Goal: Task Accomplishment & Management: Manage account settings

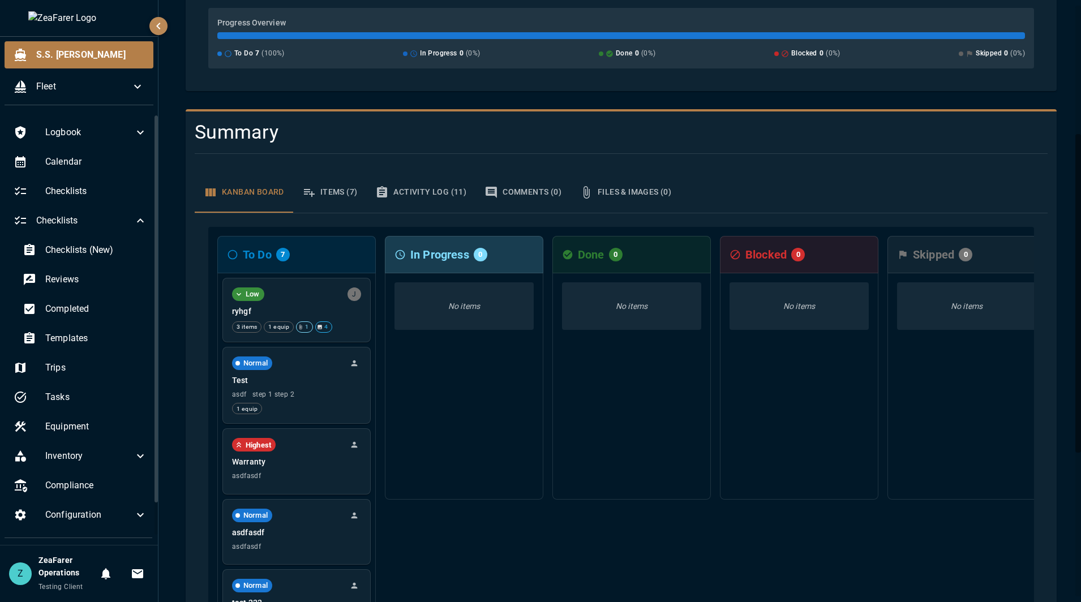
scroll to position [283, 0]
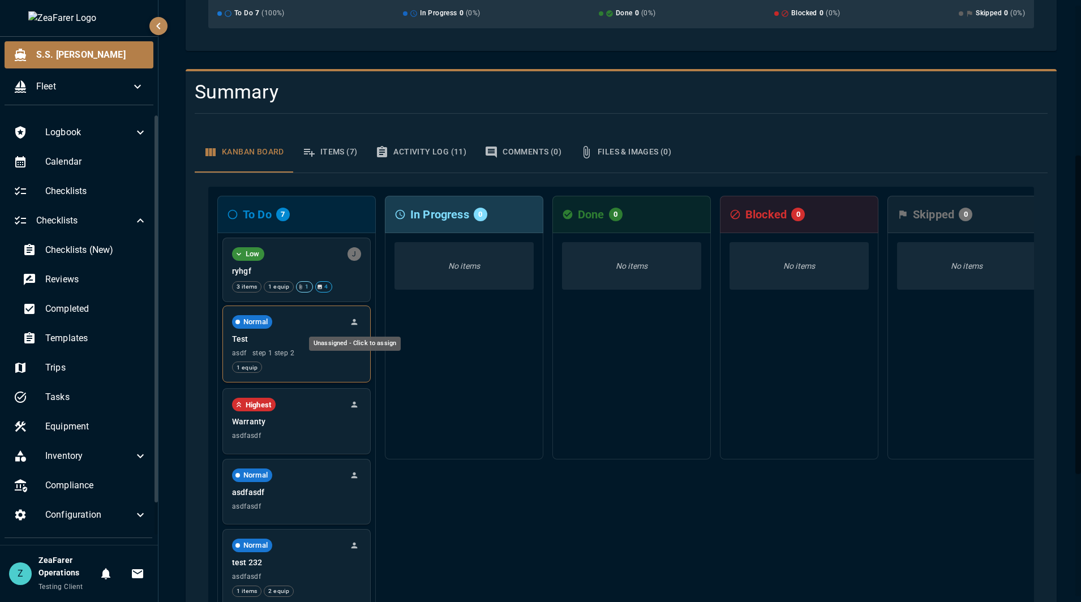
click at [351, 324] on icon "Unassigned - Click to assign" at bounding box center [354, 322] width 9 height 9
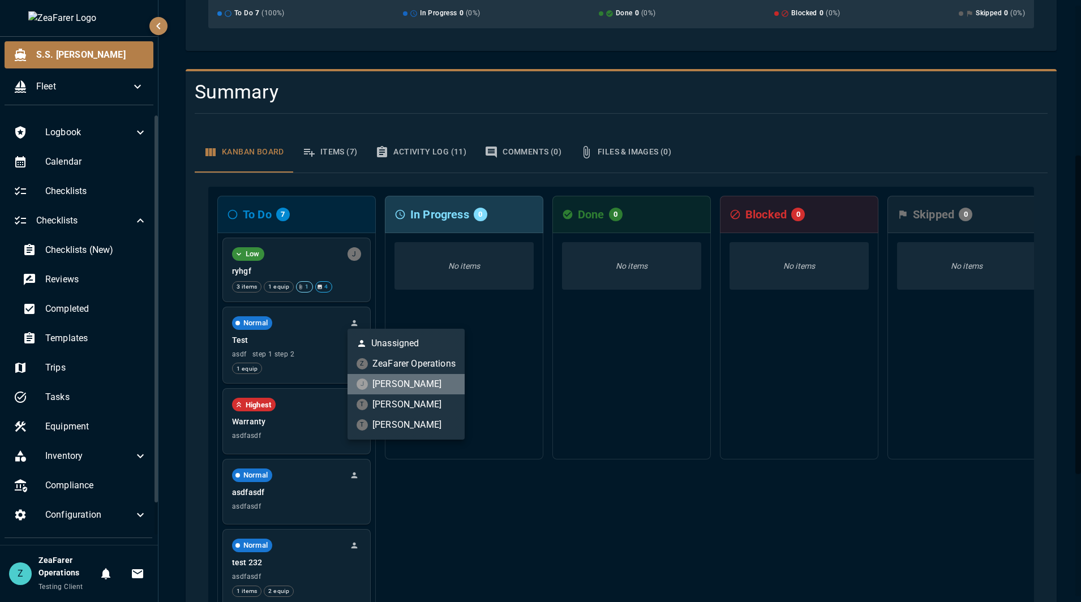
click at [402, 383] on li "J Jon Philo" at bounding box center [406, 384] width 117 height 20
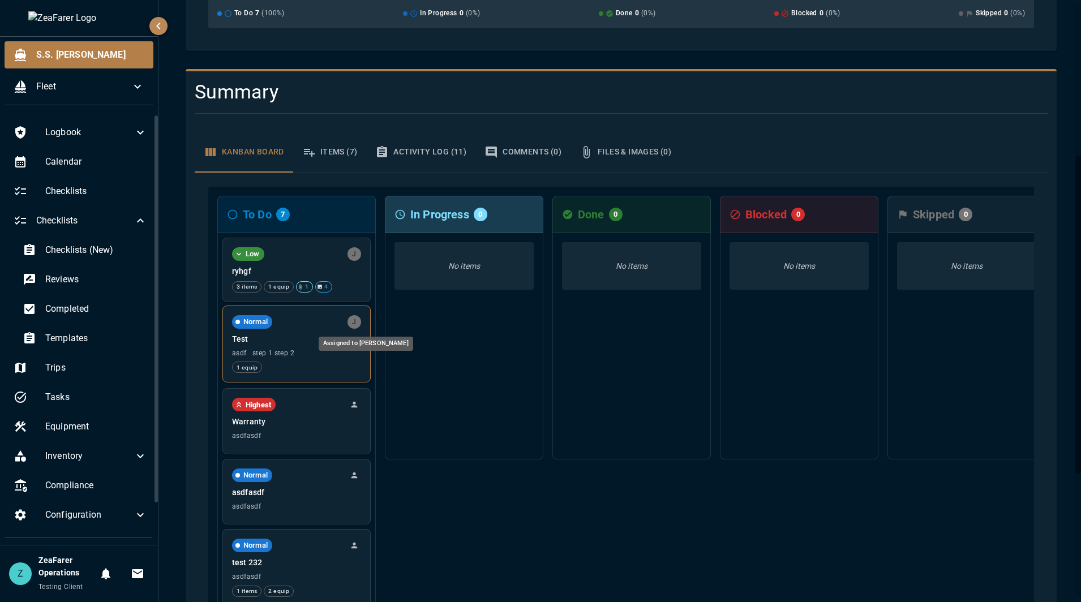
click at [353, 325] on div "J" at bounding box center [355, 322] width 14 height 14
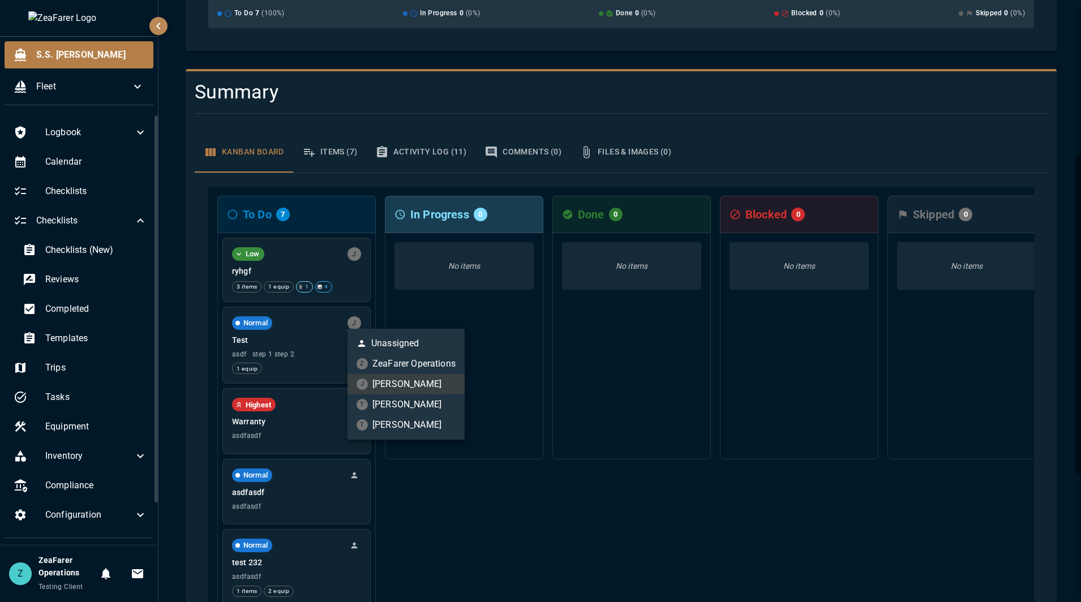
click at [386, 340] on li "Unassigned" at bounding box center [406, 343] width 117 height 20
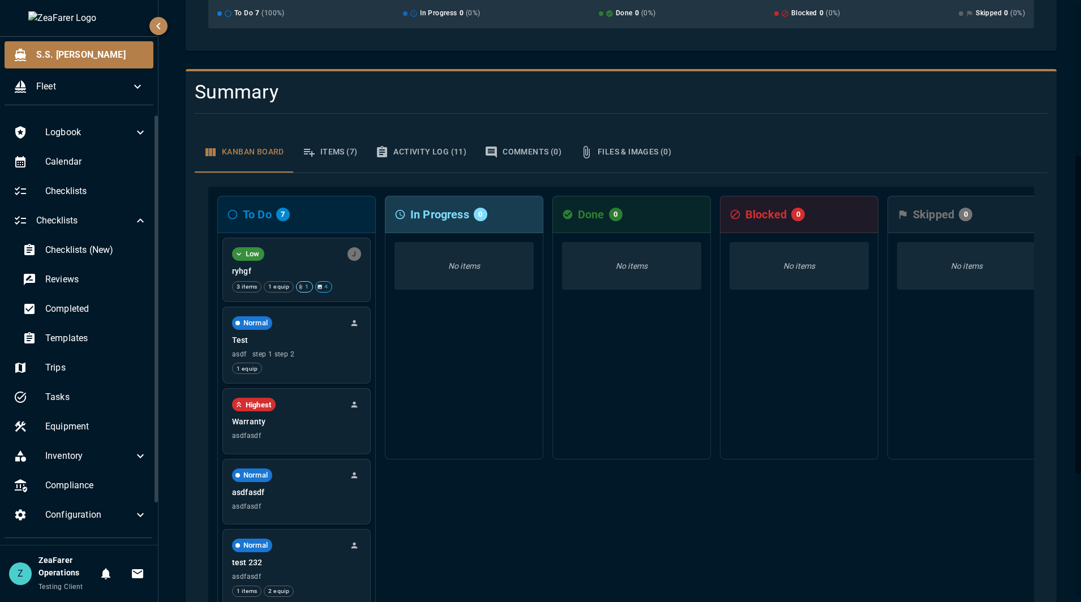
click at [519, 524] on div "In Progress 0 No items" at bounding box center [464, 488] width 159 height 584
click at [357, 320] on icon "Unassigned - Click to assign" at bounding box center [354, 322] width 9 height 9
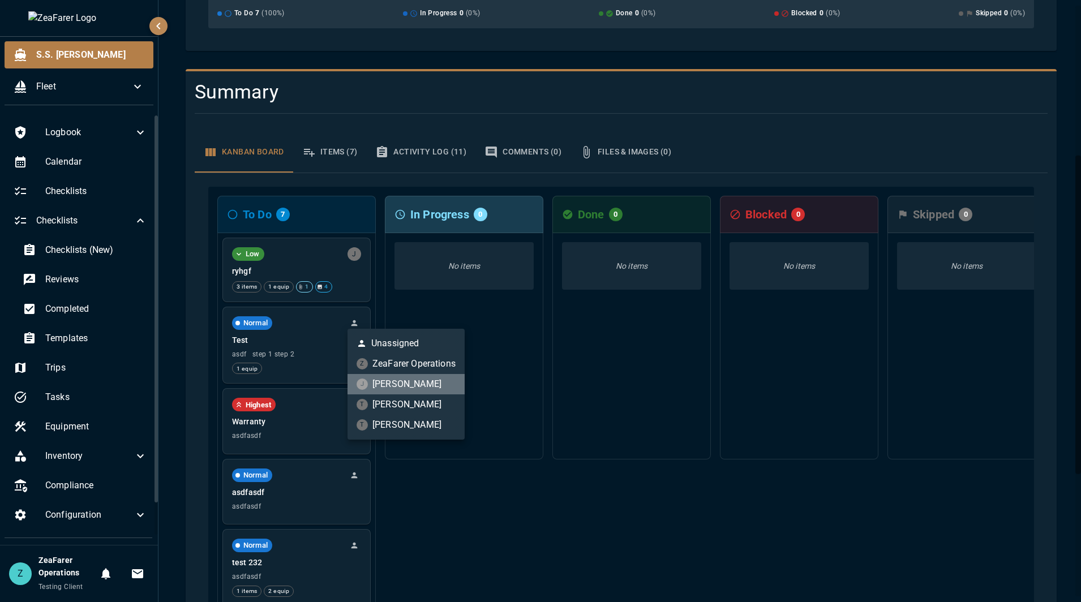
click at [417, 378] on li "J Jon Philo" at bounding box center [406, 384] width 117 height 20
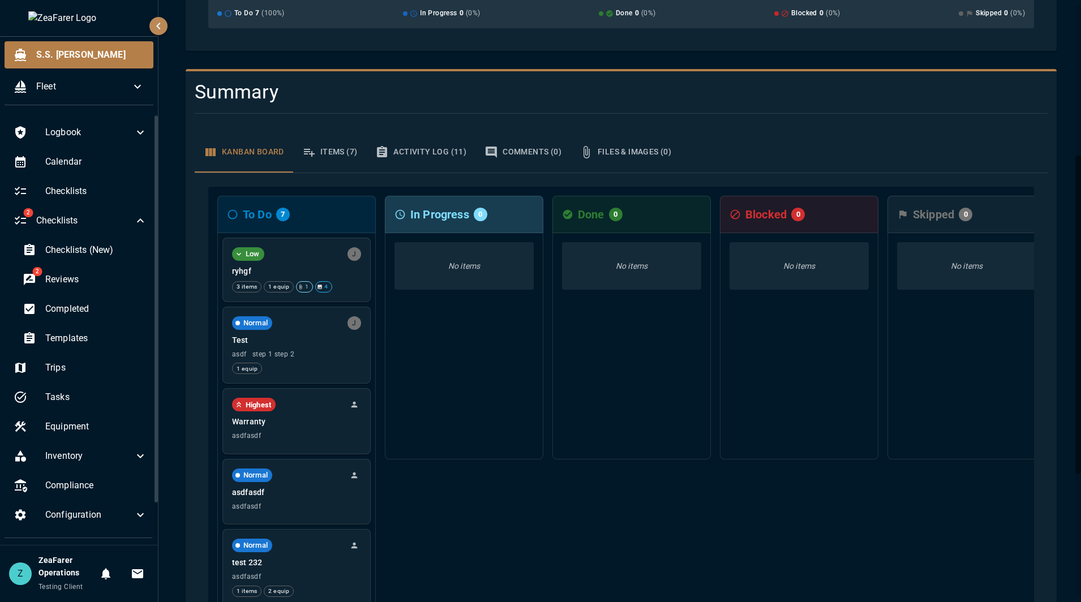
click at [495, 515] on div "In Progress 0 No items" at bounding box center [464, 488] width 159 height 584
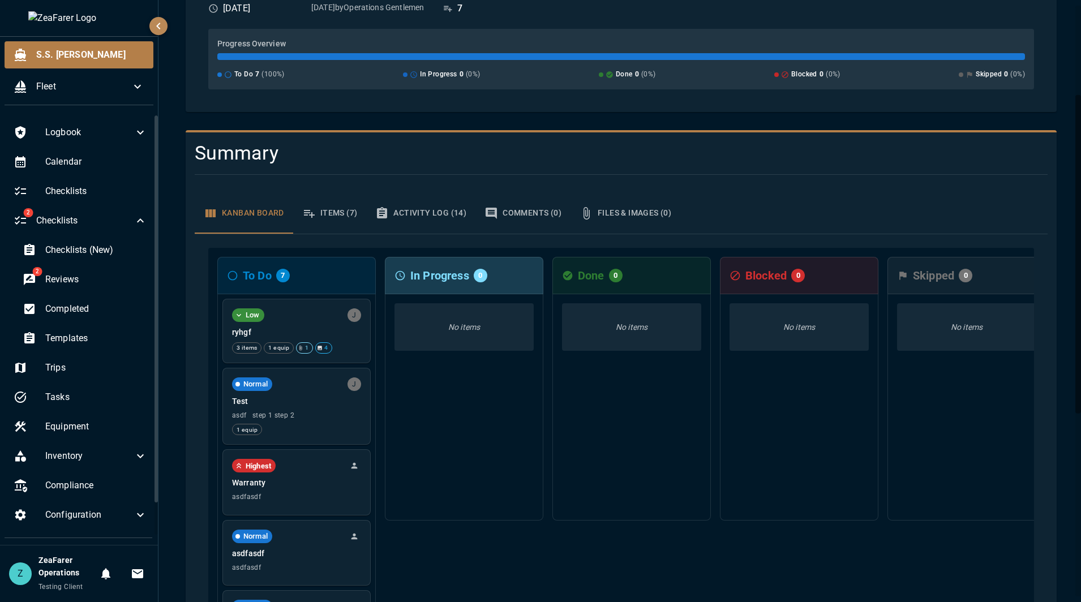
scroll to position [226, 0]
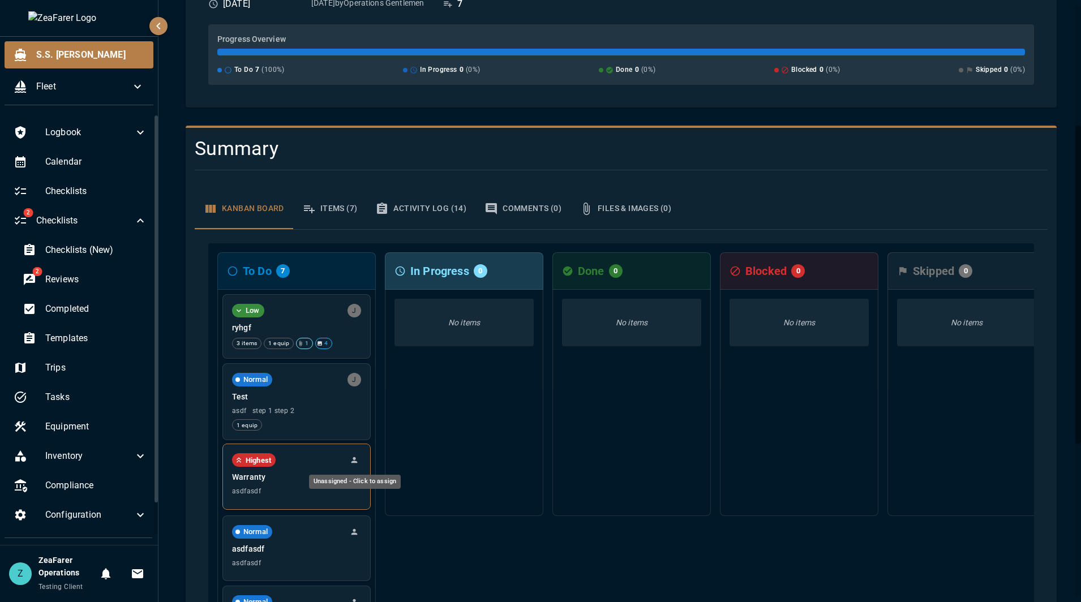
click at [359, 462] on icon "Unassigned - Click to assign" at bounding box center [354, 460] width 9 height 9
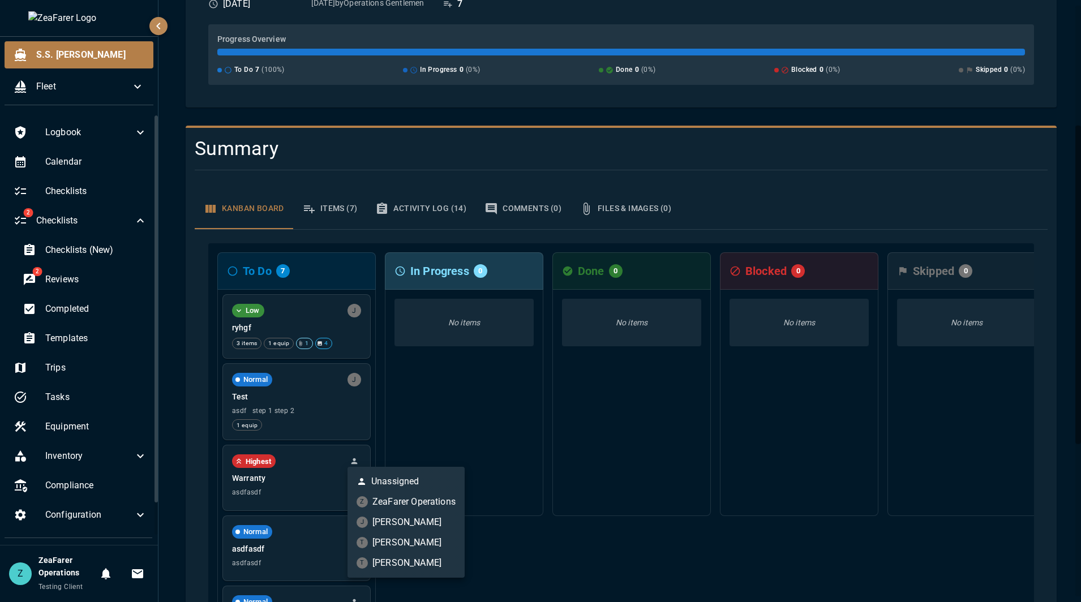
click at [456, 442] on div at bounding box center [540, 301] width 1081 height 602
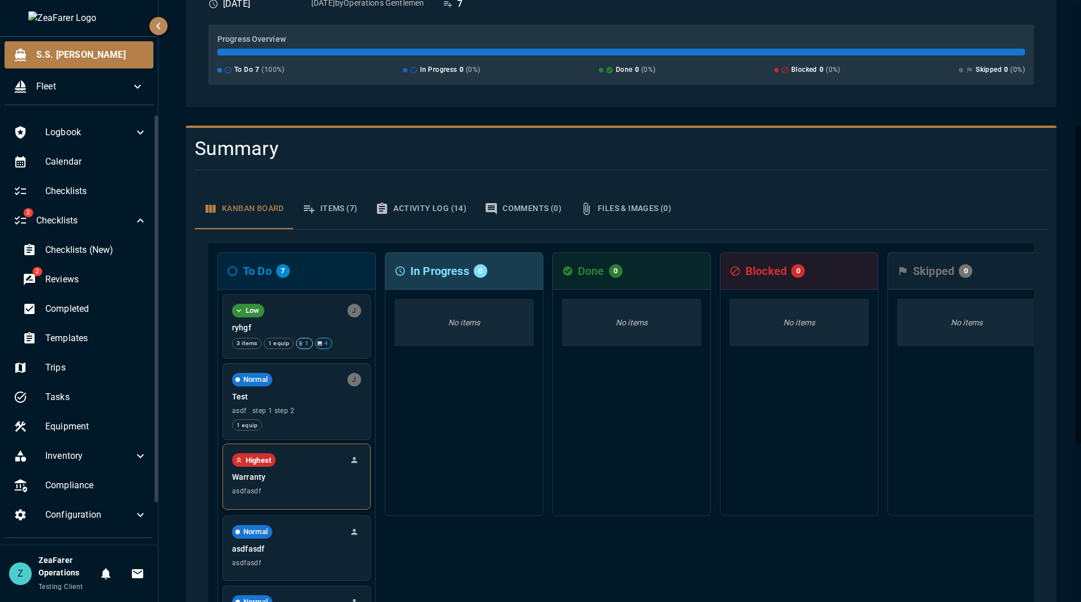
click at [357, 465] on icon "Unassigned - Click to assign" at bounding box center [354, 460] width 9 height 9
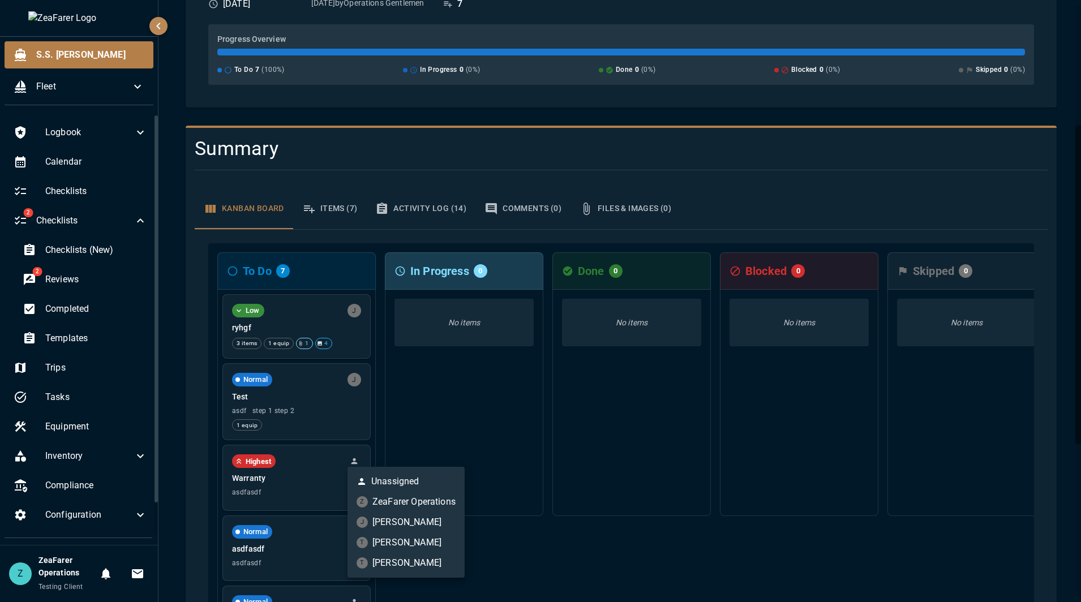
click at [707, 541] on div at bounding box center [540, 301] width 1081 height 602
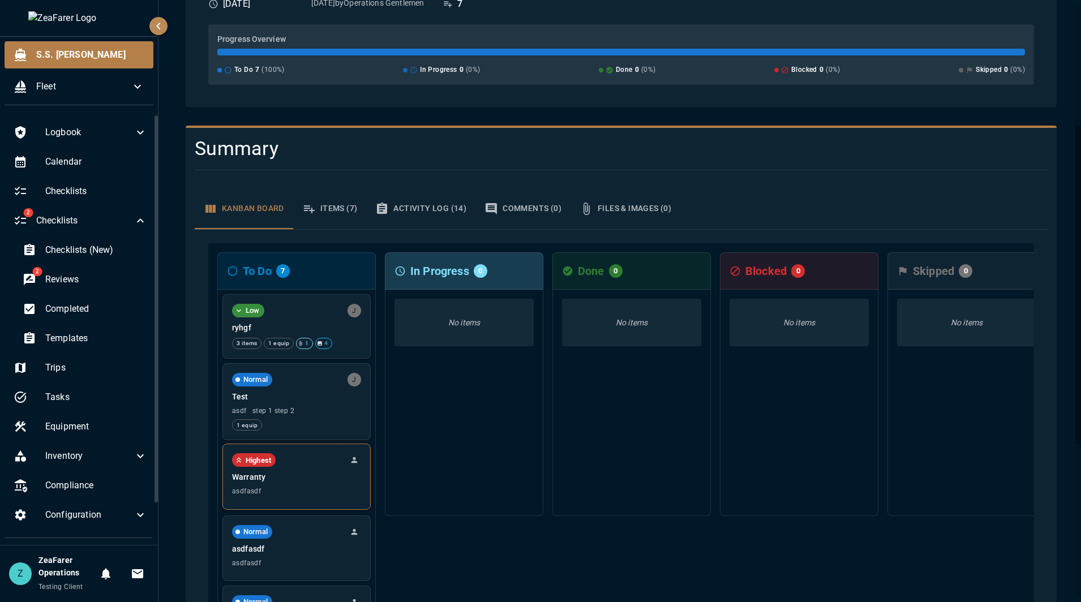
click at [353, 462] on icon "Unassigned - Click to assign" at bounding box center [354, 460] width 9 height 9
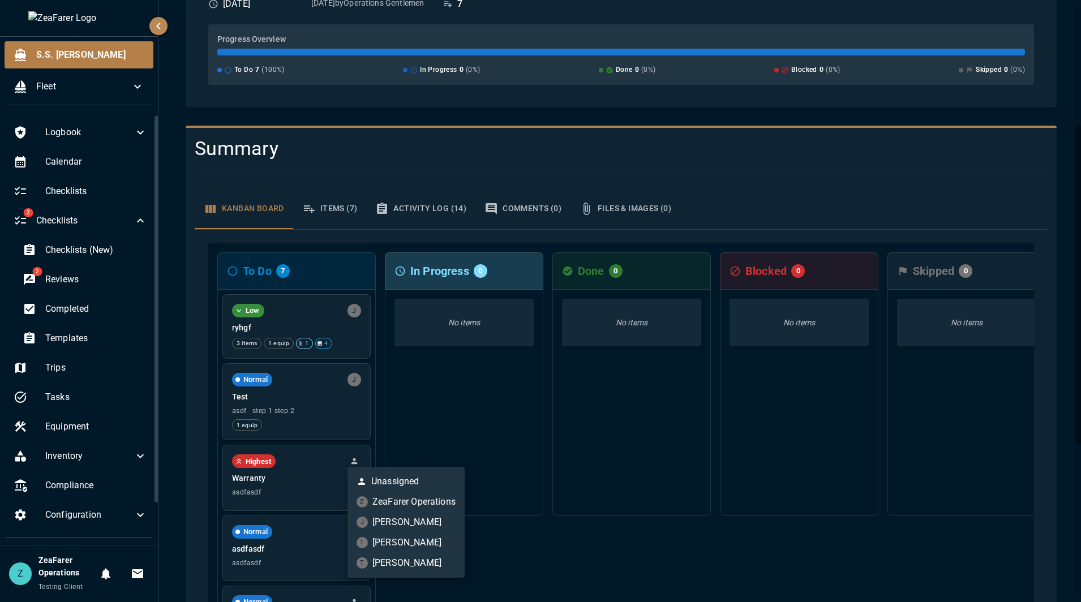
click at [610, 577] on div at bounding box center [540, 301] width 1081 height 602
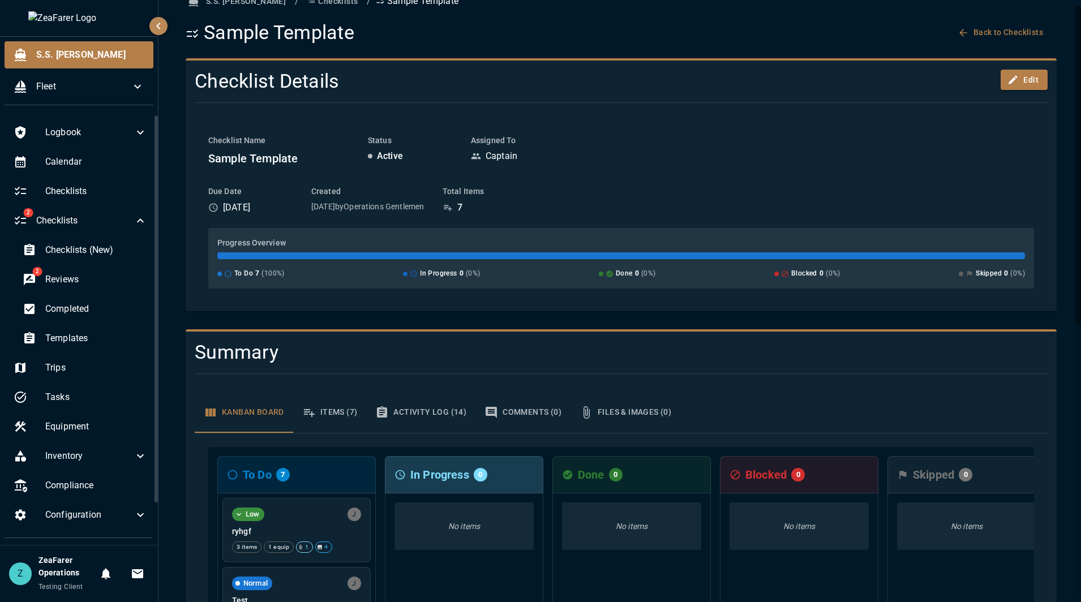
scroll to position [0, 0]
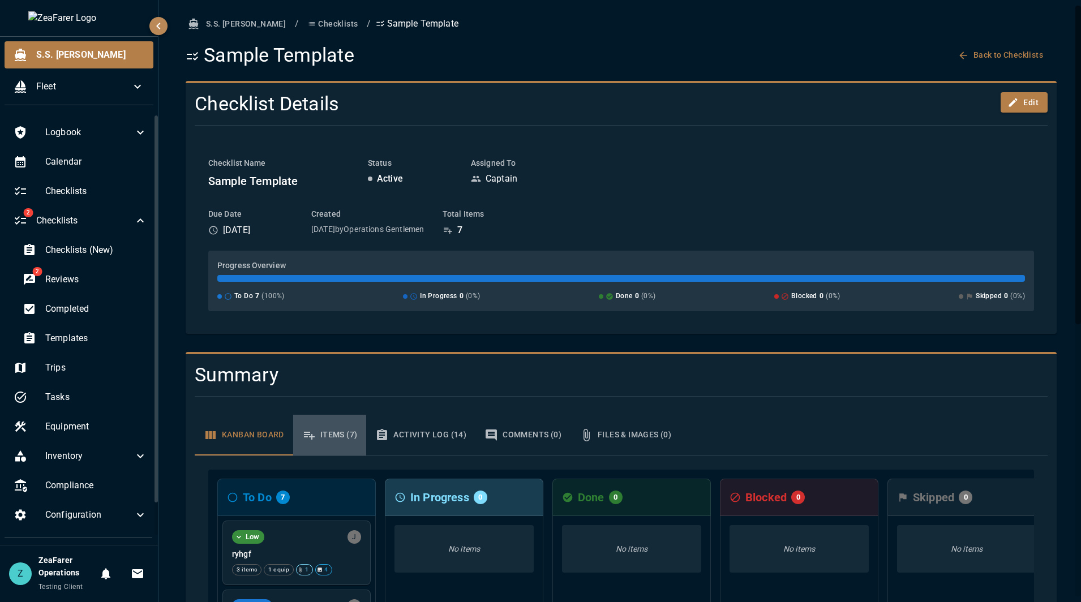
click at [346, 447] on button "Items (7)" at bounding box center [330, 435] width 74 height 41
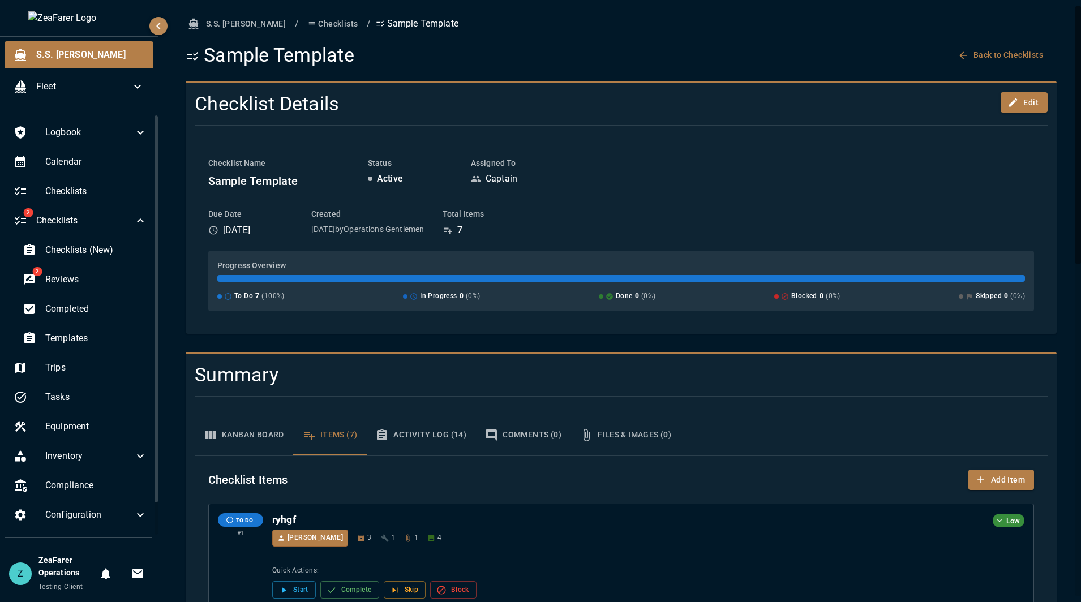
click at [239, 447] on button "Kanban Board" at bounding box center [244, 435] width 99 height 41
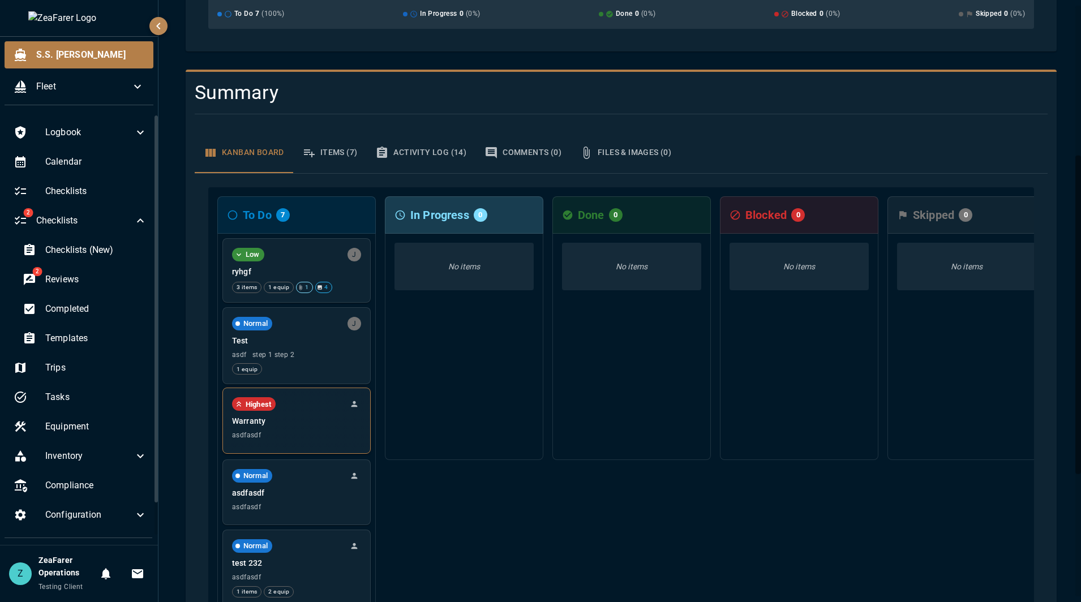
scroll to position [283, 0]
click at [358, 400] on icon "Unassigned - Click to assign" at bounding box center [354, 403] width 9 height 9
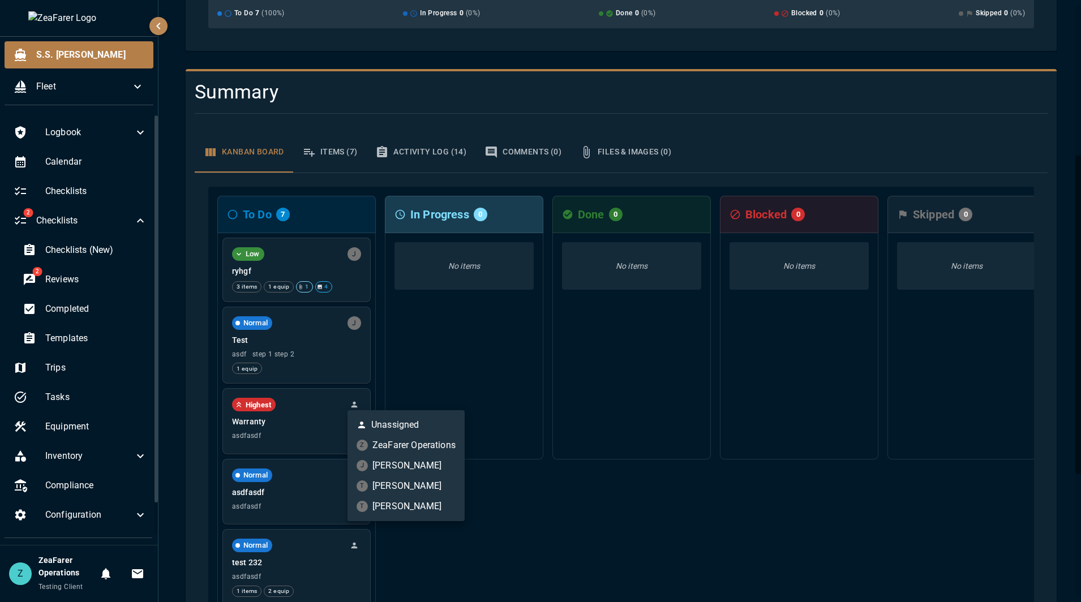
click at [579, 526] on div at bounding box center [540, 301] width 1081 height 602
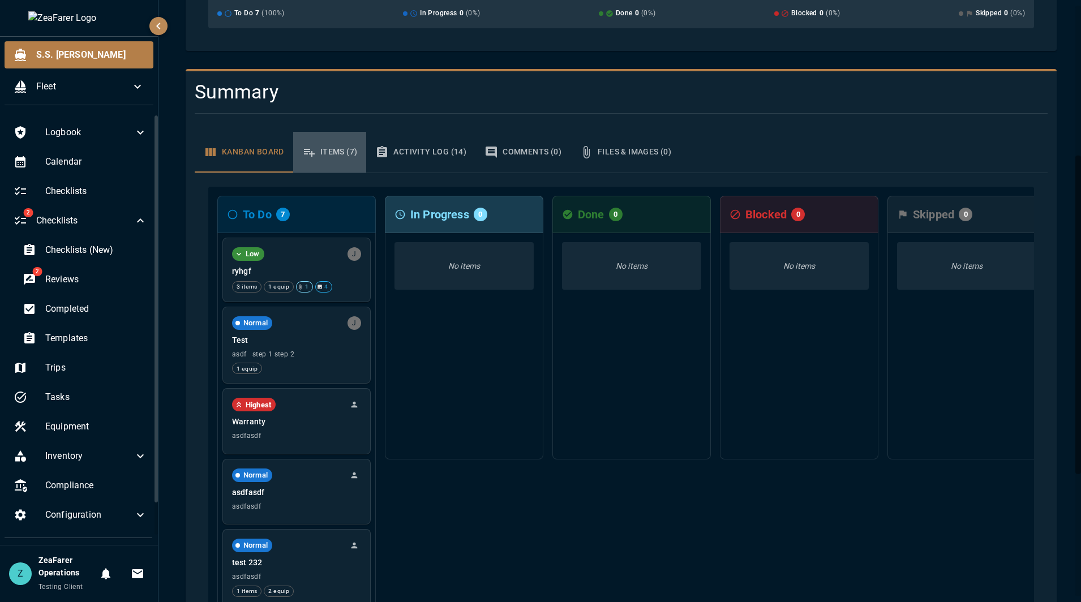
click at [356, 147] on button "Items (7)" at bounding box center [330, 152] width 74 height 41
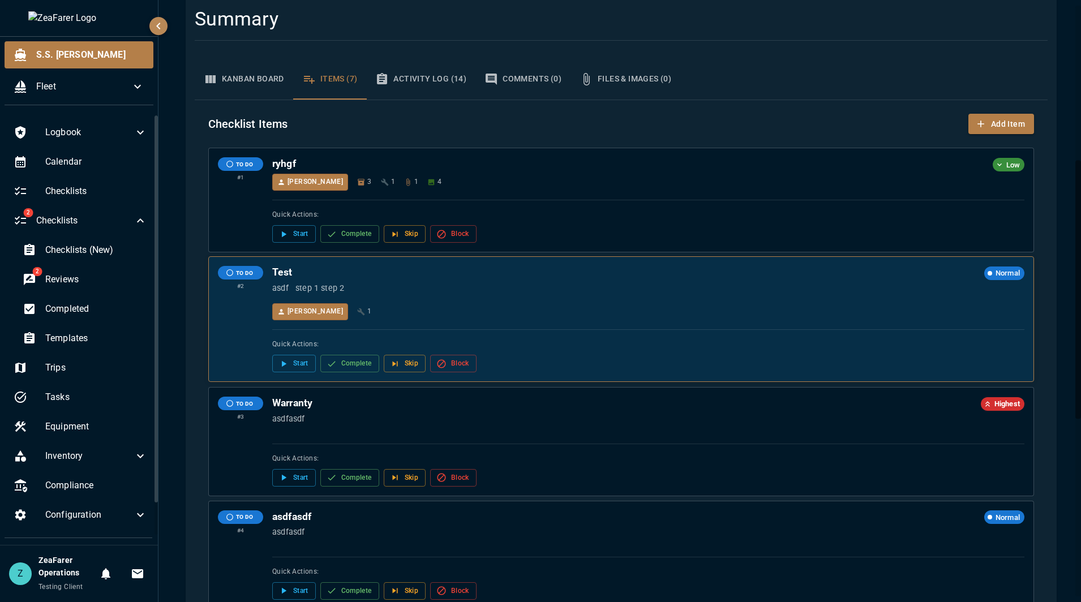
scroll to position [396, 0]
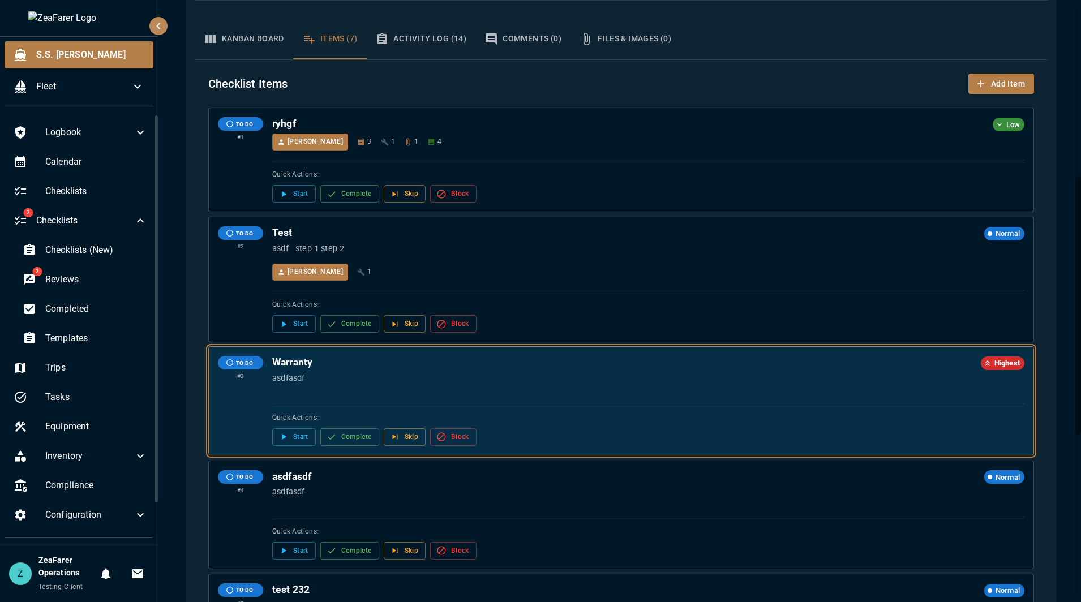
click at [335, 396] on div "Warranty Highest asdfasdf Quick Actions: Start Complete Skip Block" at bounding box center [648, 400] width 752 height 89
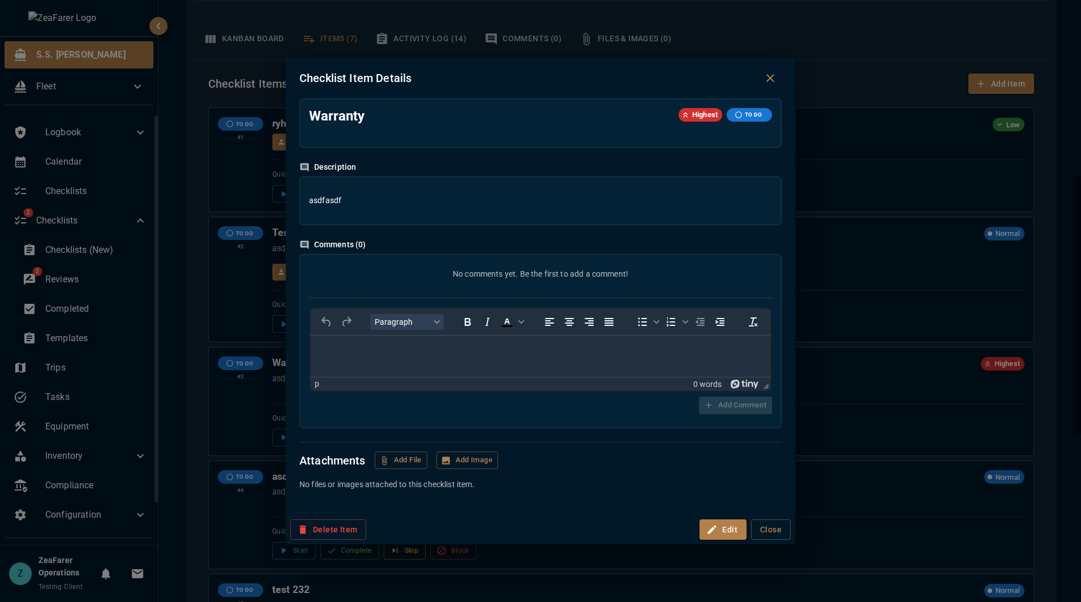
scroll to position [0, 0]
click at [727, 530] on button "Edit" at bounding box center [723, 530] width 47 height 21
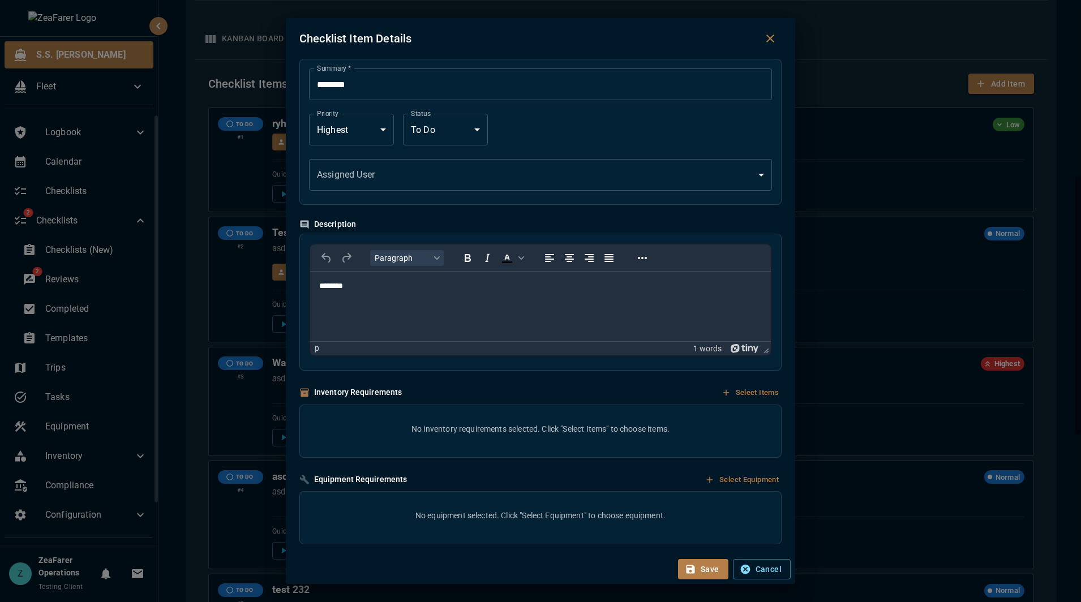
click at [556, 175] on body "S.S. Anne Fleet Logbook Calendar Checklists 2 Checklists Checklists (New) 2 Rev…" at bounding box center [540, 301] width 1081 height 602
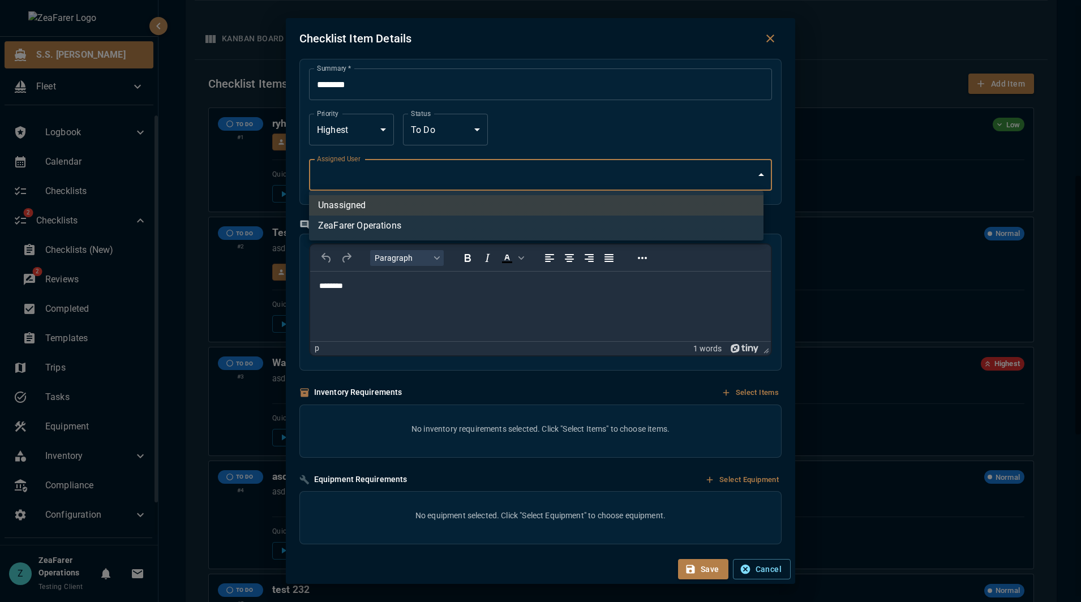
click at [771, 35] on div at bounding box center [540, 301] width 1081 height 602
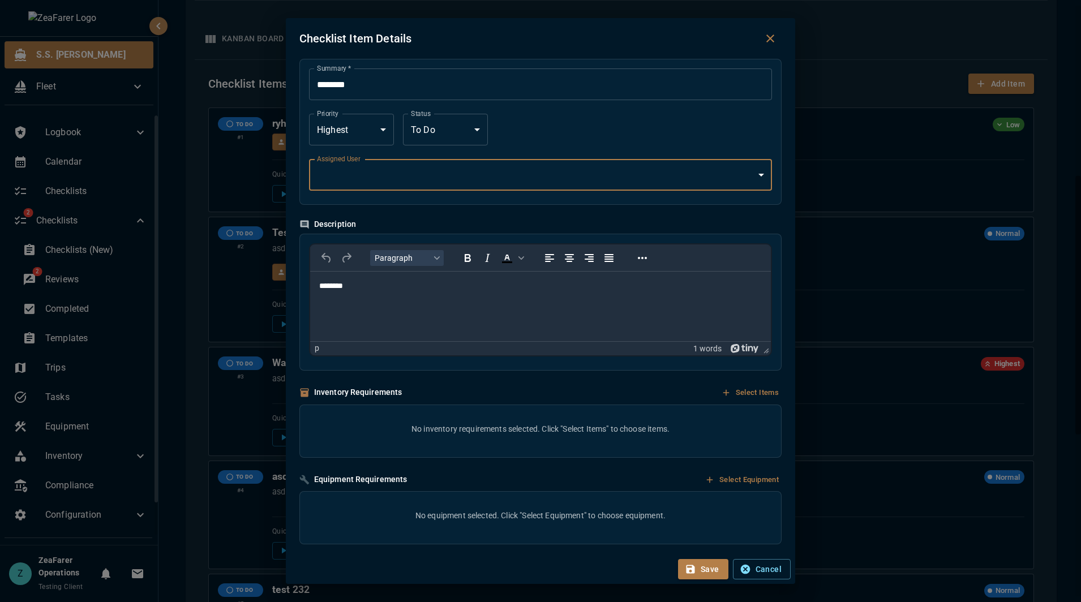
click at [768, 39] on icon "Close dialog" at bounding box center [771, 39] width 14 height 14
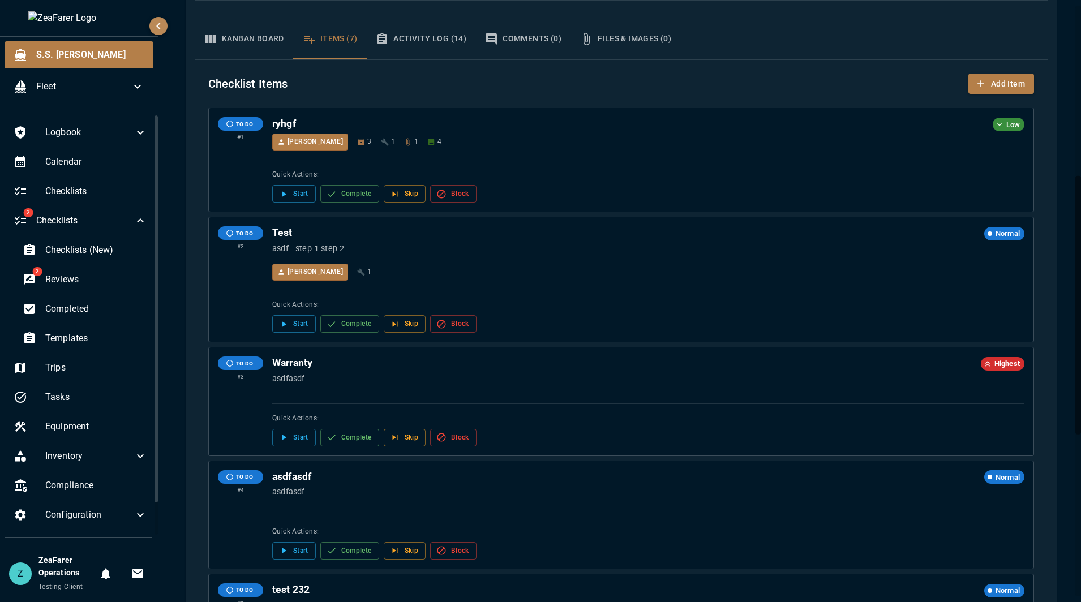
click at [230, 33] on button "Kanban Board" at bounding box center [244, 39] width 99 height 41
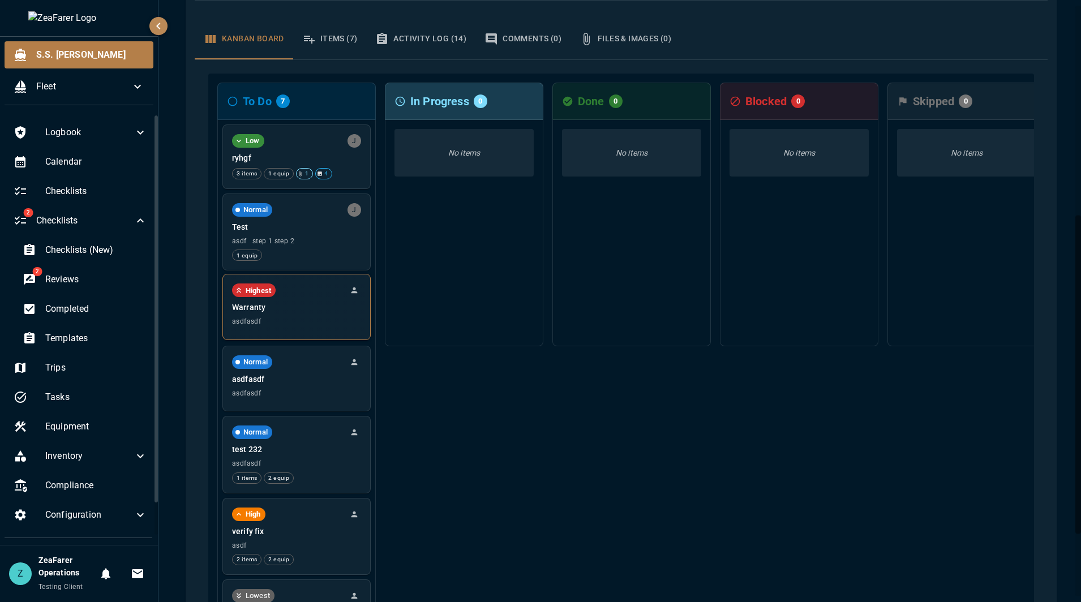
click at [350, 295] on icon "Unassigned - Click to assign" at bounding box center [354, 290] width 9 height 9
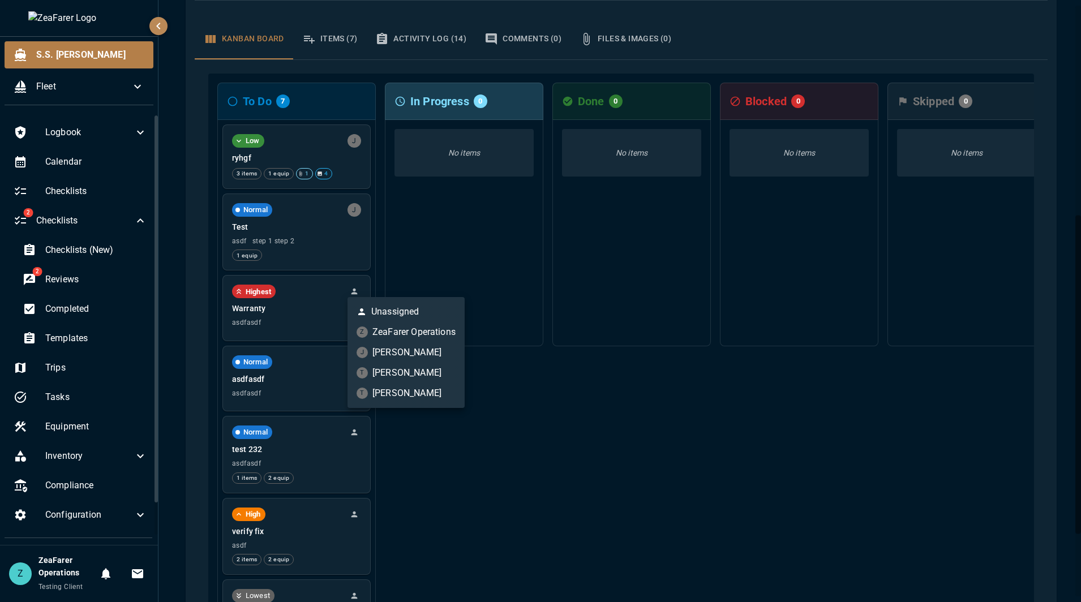
click at [603, 480] on div at bounding box center [540, 301] width 1081 height 602
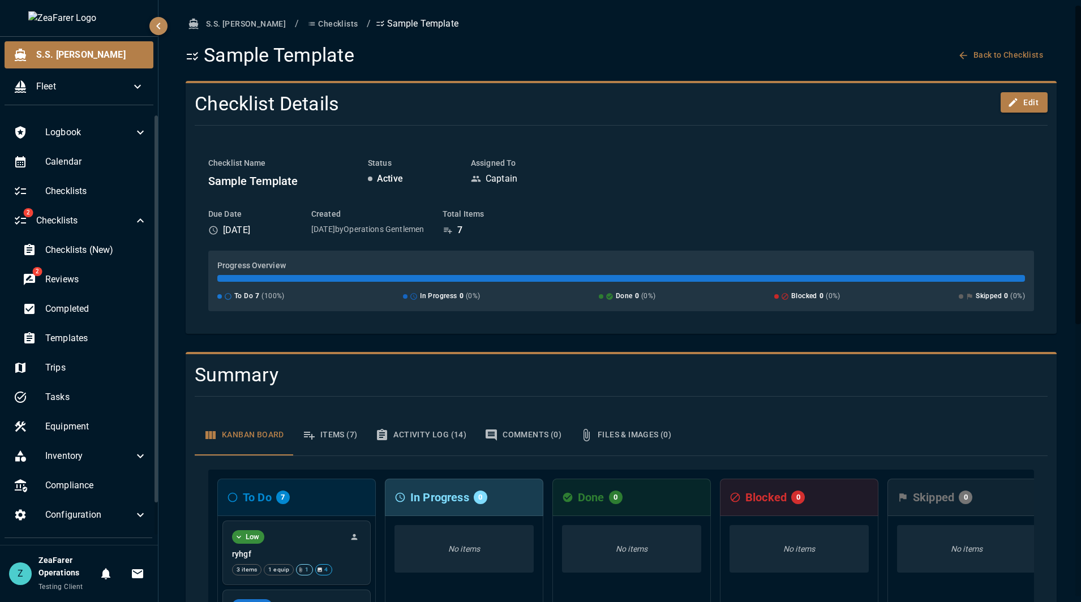
click at [932, 423] on div "Kanban Board Items (7) Activity Log (14) Comments (0) Files & Images (0)" at bounding box center [621, 435] width 853 height 41
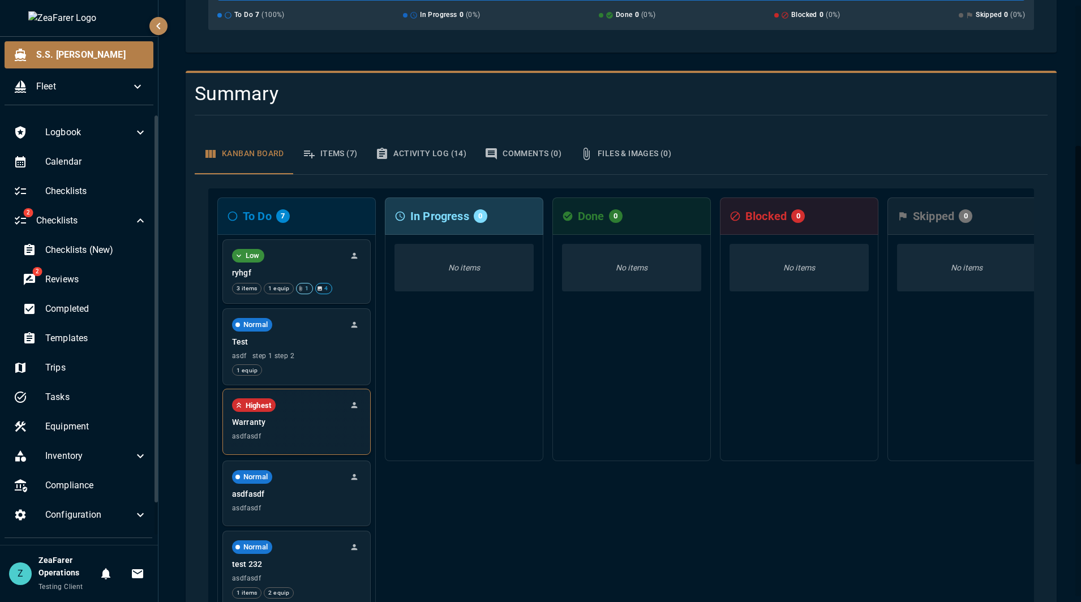
scroll to position [283, 0]
click at [352, 401] on icon "Unassigned - Click to assign" at bounding box center [354, 403] width 9 height 9
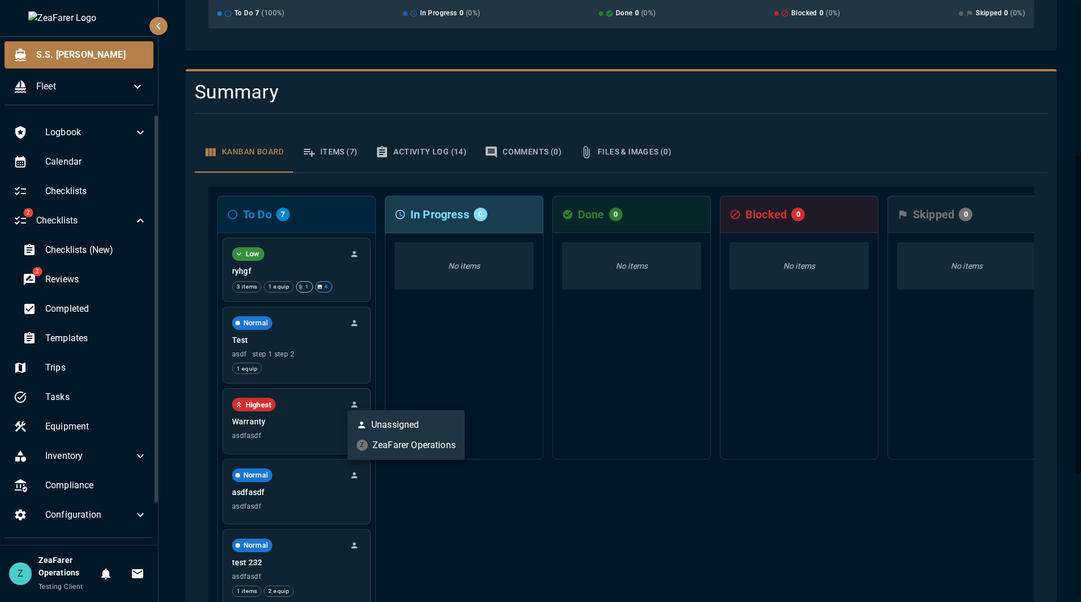
click at [566, 507] on div at bounding box center [540, 301] width 1081 height 602
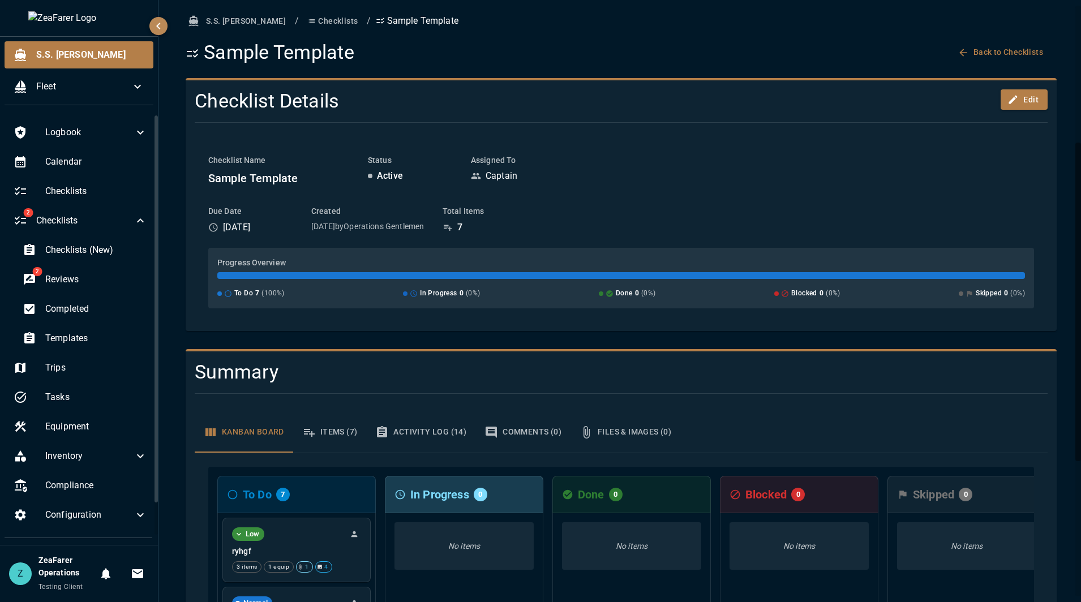
scroll to position [0, 0]
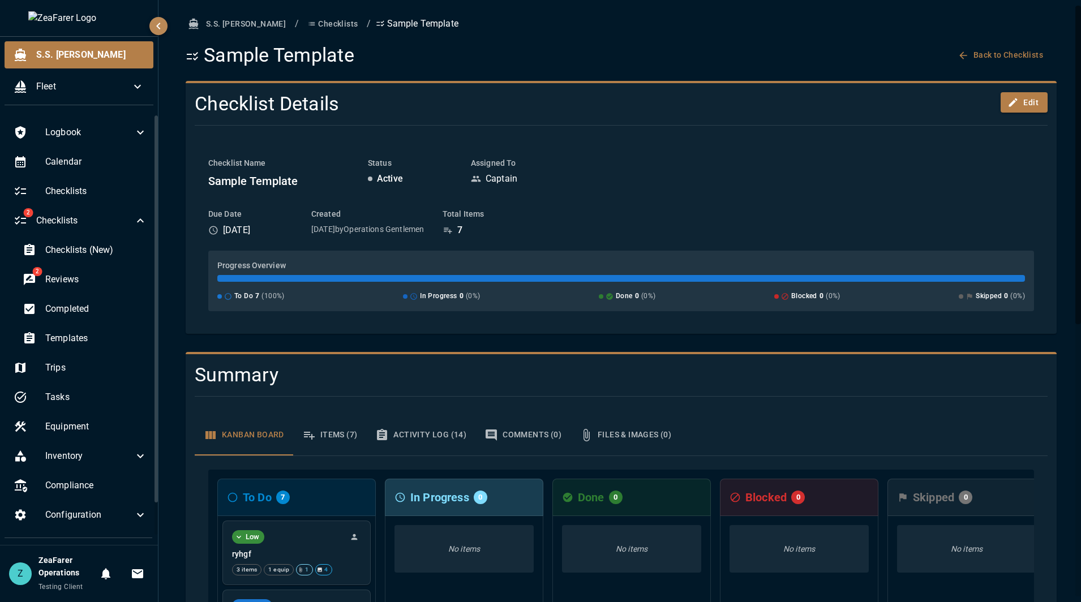
click at [556, 74] on div "S.S. Anne / Checklists / Sample Template Sample Template Back to Checklists Che…" at bounding box center [621, 554] width 898 height 1081
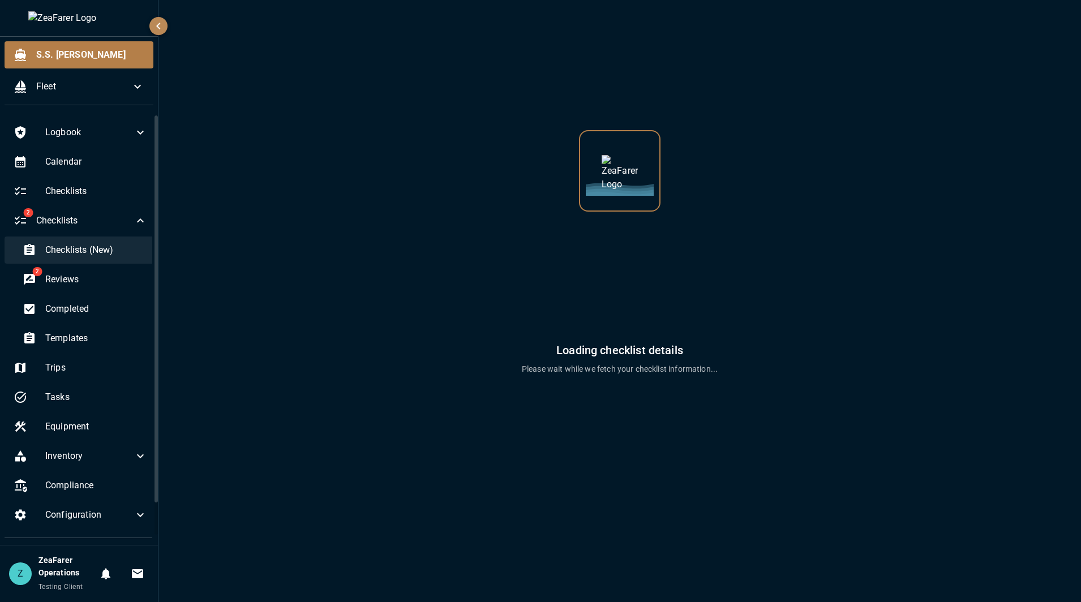
click at [114, 259] on div "Checklists (New)" at bounding box center [85, 250] width 143 height 27
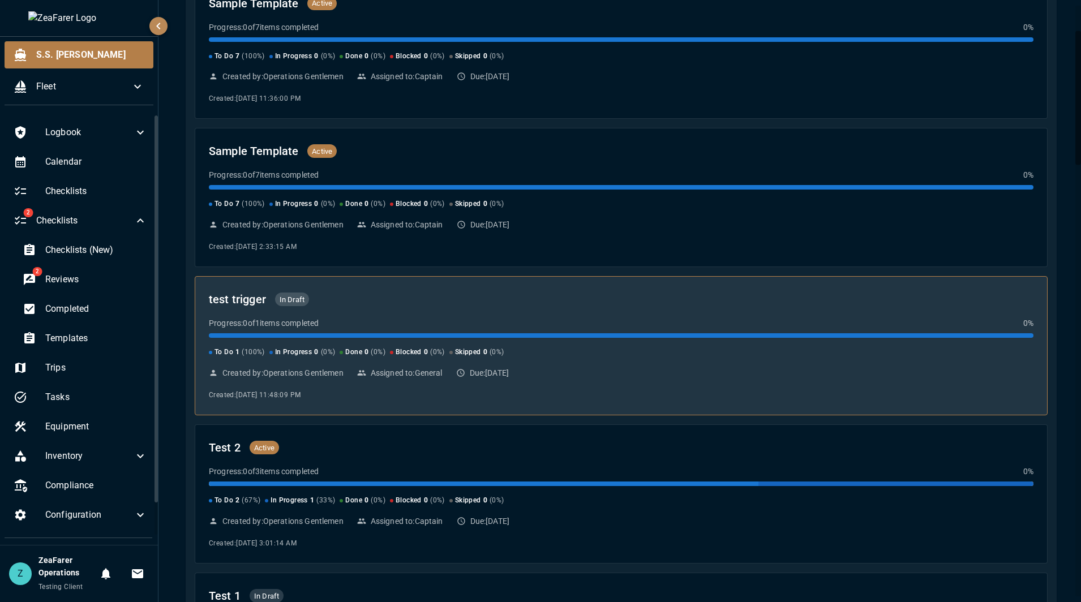
scroll to position [170, 0]
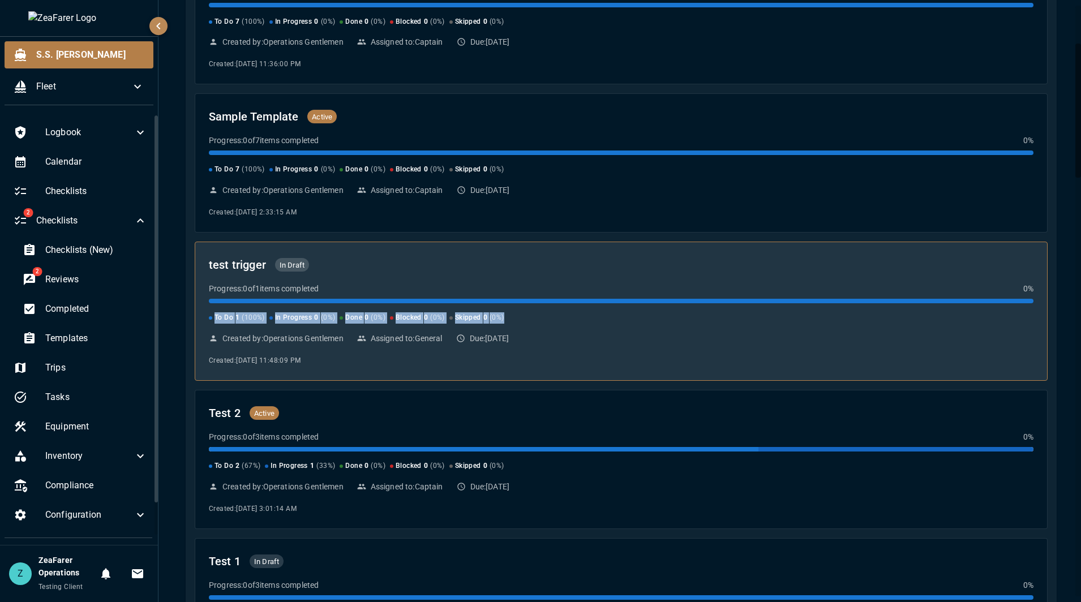
click at [538, 305] on div "To Do 1 ( 100 %) In Progress 0 ( 0 %) Done 0 ( 0 %) Blocked 0 ( 0 %) Skipped 0 …" at bounding box center [621, 311] width 825 height 25
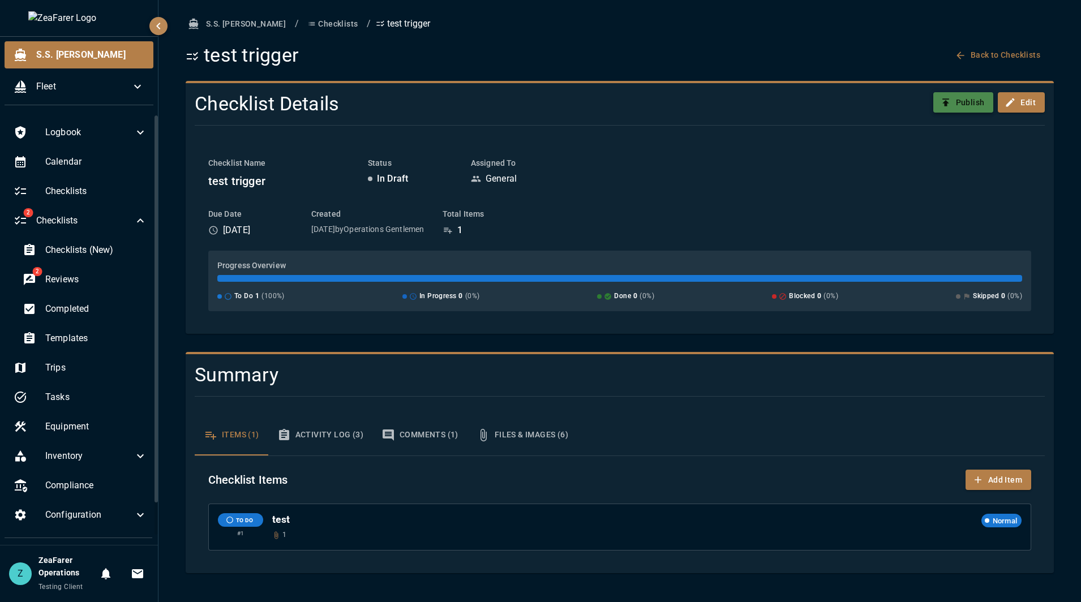
click at [958, 101] on button "Publish" at bounding box center [964, 102] width 61 height 21
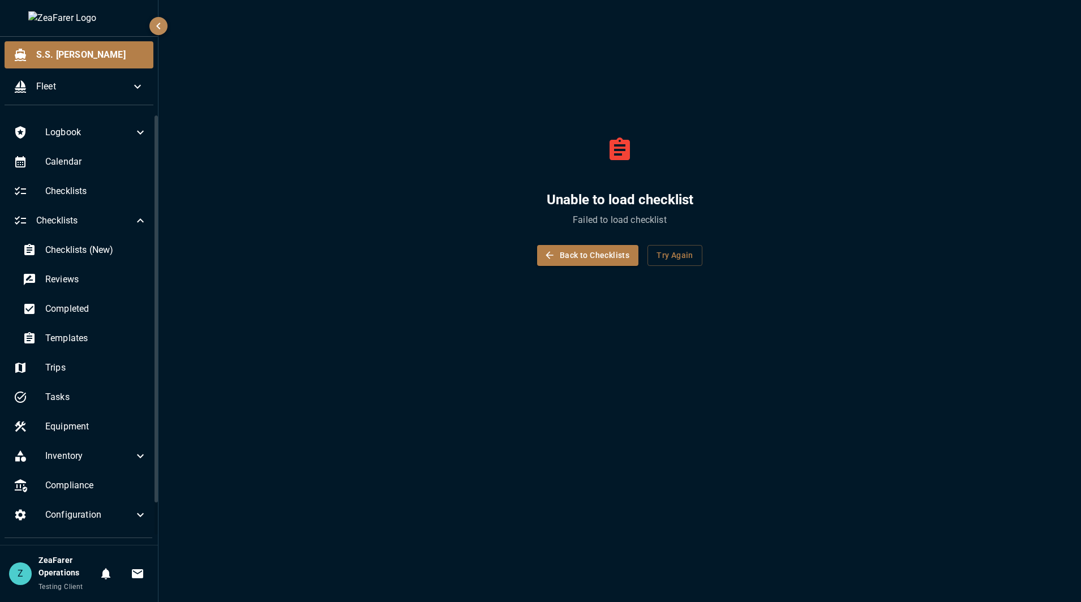
drag, startPoint x: 850, startPoint y: 437, endPoint x: 889, endPoint y: 433, distance: 39.3
click at [850, 437] on div "Unable to load checklist Failed to load checklist Back to Checklists Try Again" at bounding box center [620, 301] width 923 height 602
click at [588, 258] on button "Back to Checklists" at bounding box center [587, 255] width 101 height 21
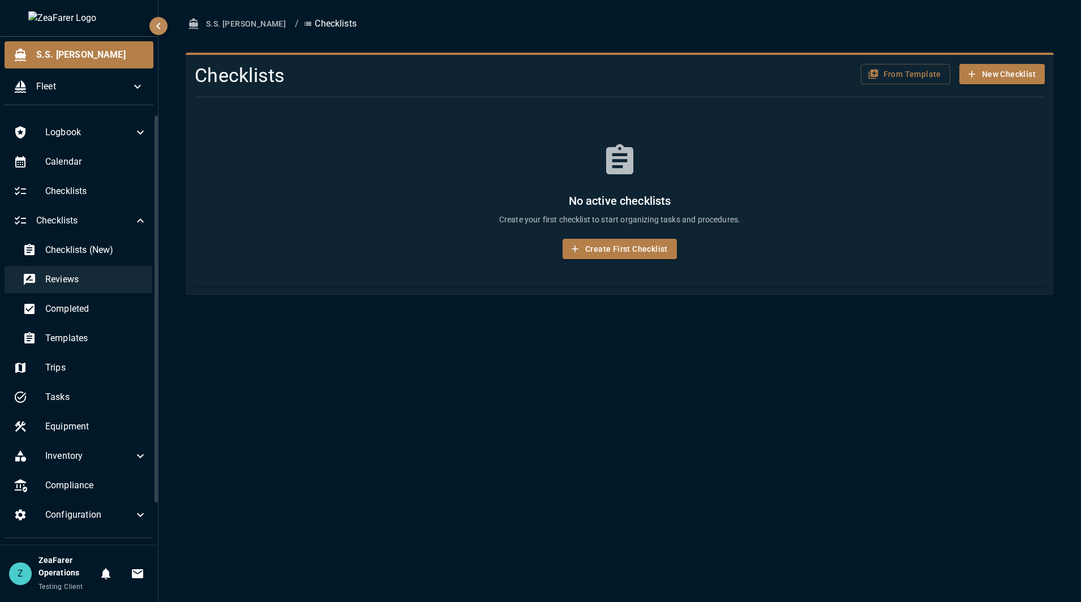
click at [83, 273] on span "Reviews" at bounding box center [96, 280] width 102 height 14
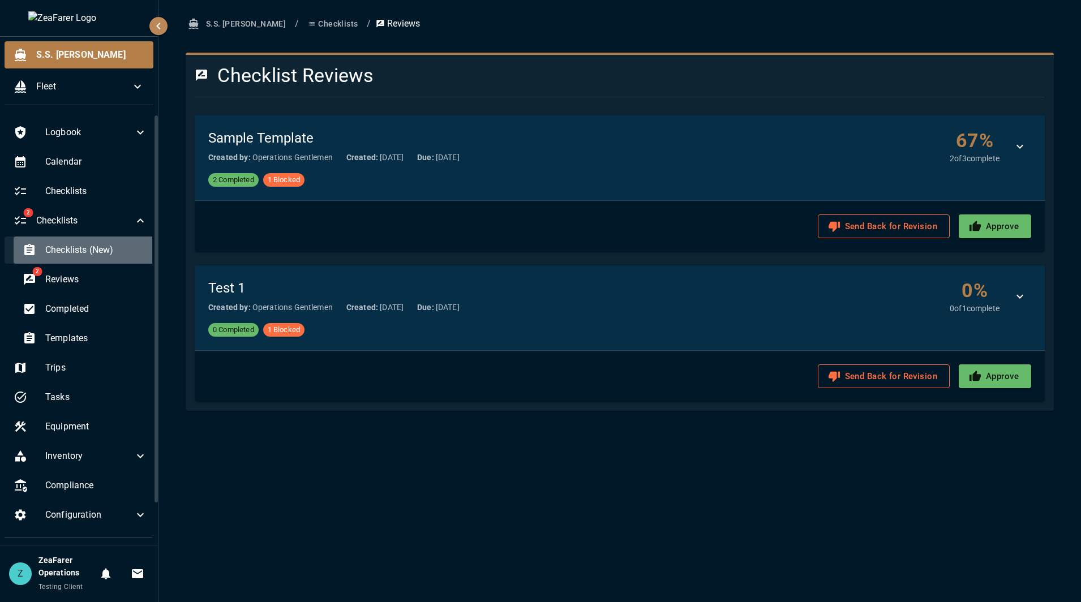
click at [88, 258] on div "Checklists (New)" at bounding box center [85, 250] width 143 height 27
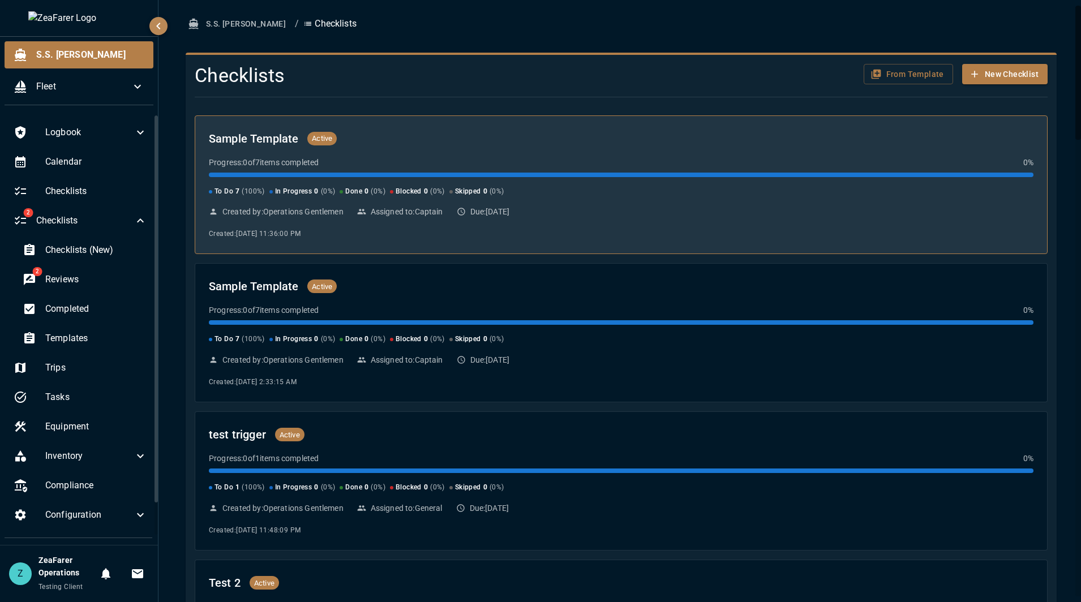
click at [346, 207] on div "Created by: Operations Gentlemen Assigned to: Captain Due: 10/9/2025" at bounding box center [621, 211] width 825 height 11
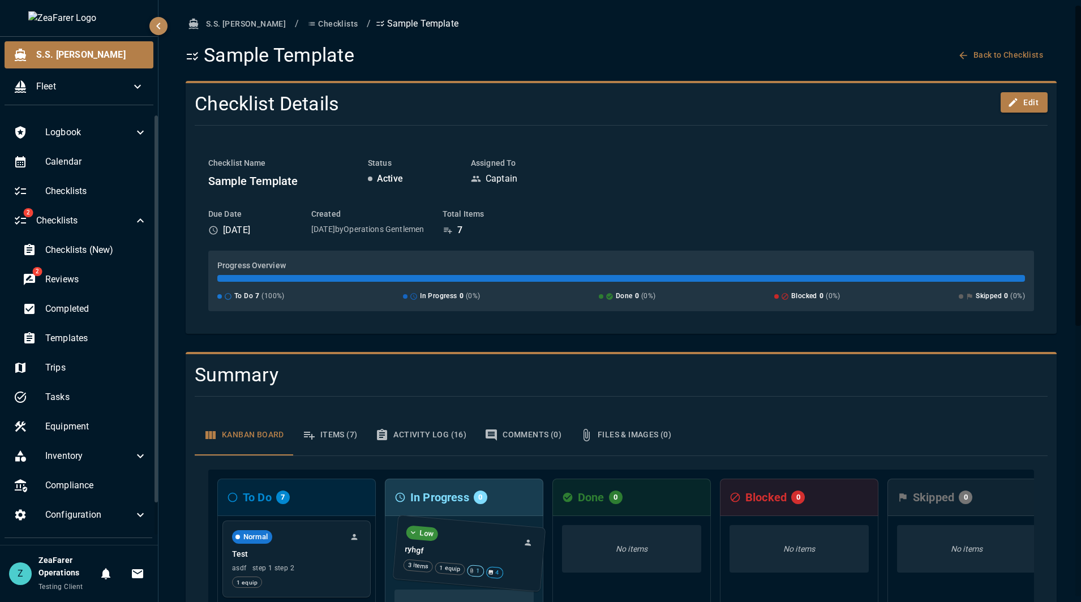
drag, startPoint x: 451, startPoint y: 543, endPoint x: 486, endPoint y: 545, distance: 34.6
click at [168, 534] on div "S.S. Anne / Checklists / Sample Template Sample Template Back to Checklists Che…" at bounding box center [622, 519] width 926 height 1039
click at [185, 46] on div "S.S. Anne / Checklists / Sample Template Sample Template Back to Checklists Che…" at bounding box center [621, 520] width 898 height 1012
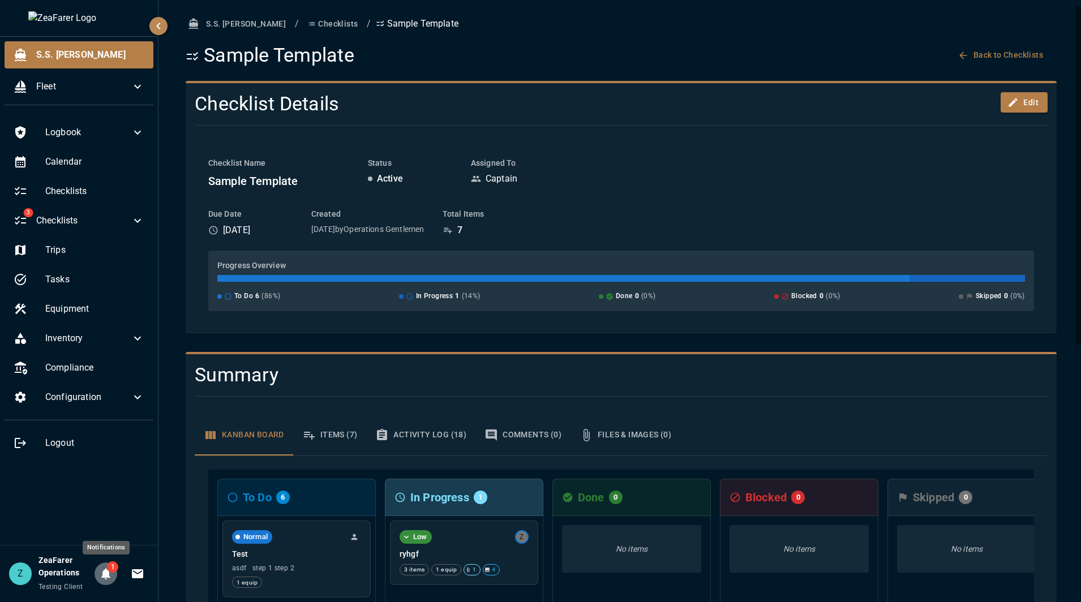
click at [110, 572] on span "1" at bounding box center [112, 567] width 11 height 11
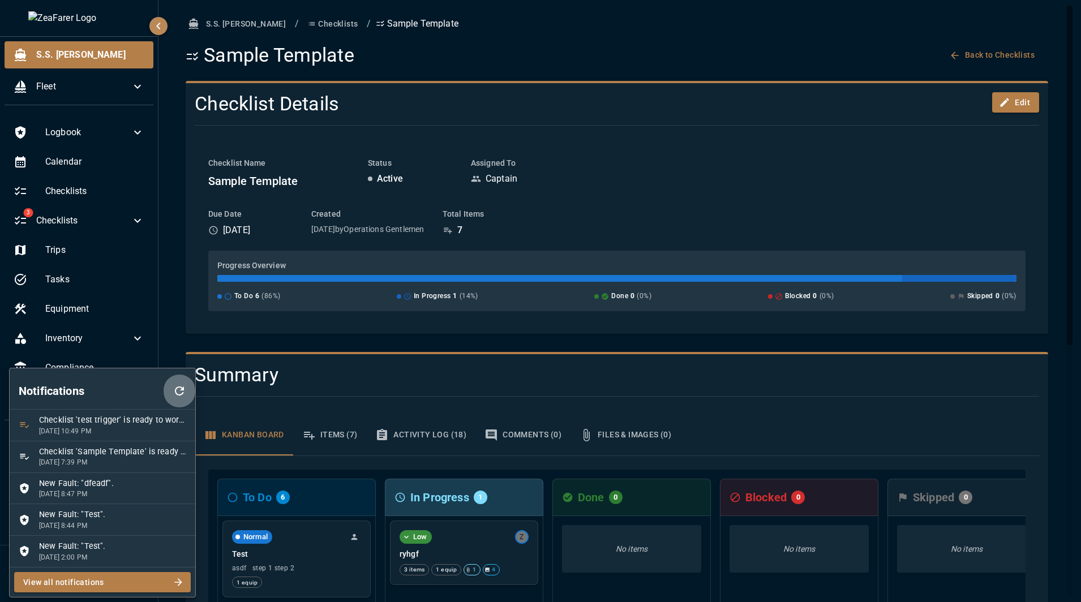
click at [185, 385] on icon "button" at bounding box center [180, 391] width 14 height 14
click at [485, 379] on div at bounding box center [540, 301] width 1081 height 602
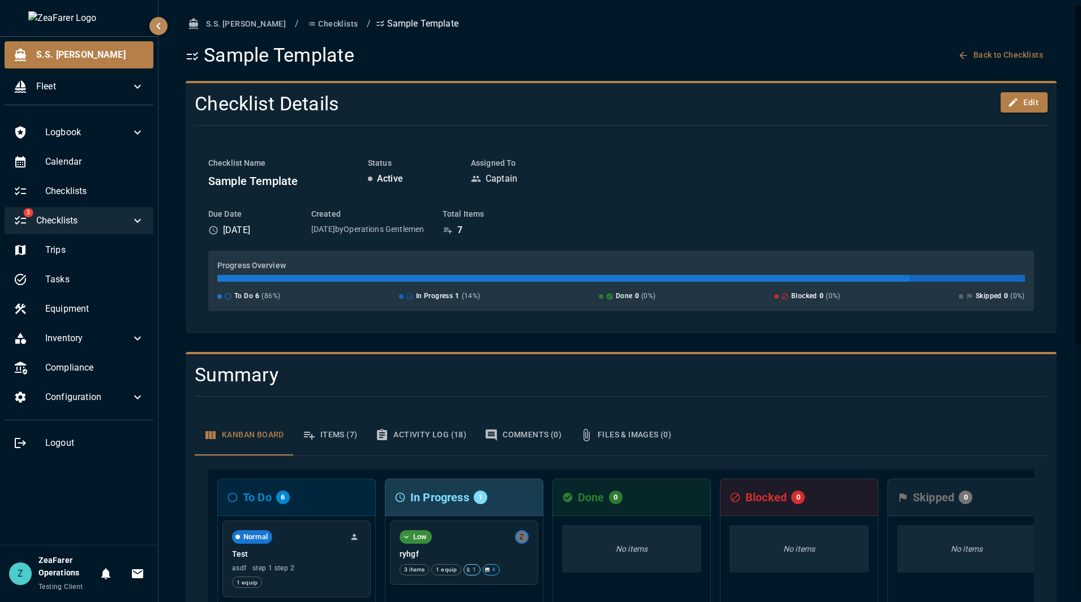
click at [100, 220] on span "Checklists" at bounding box center [83, 221] width 95 height 14
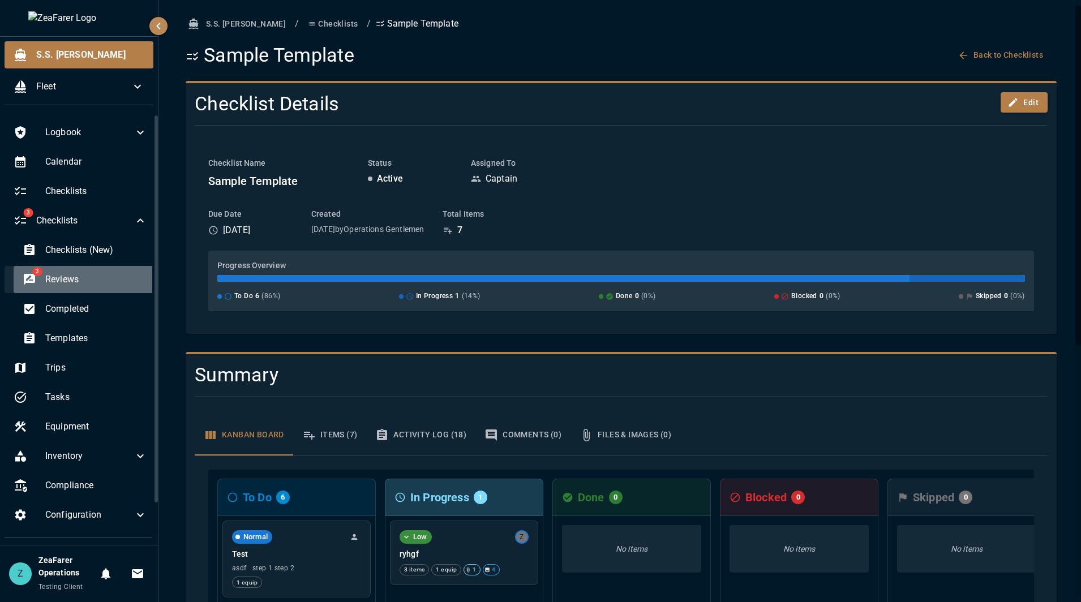
click at [89, 275] on span "Reviews" at bounding box center [96, 280] width 102 height 14
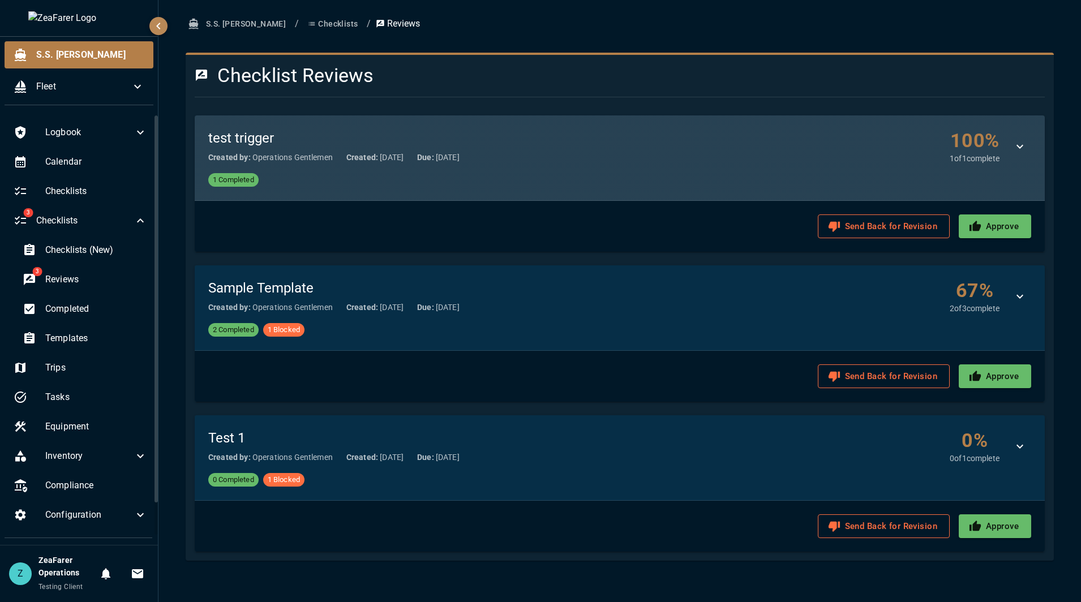
click at [797, 153] on div "test trigger Created by: Operations Gentlemen Created: [DATE] Due: [DATE] 100 %…" at bounding box center [619, 146] width 823 height 35
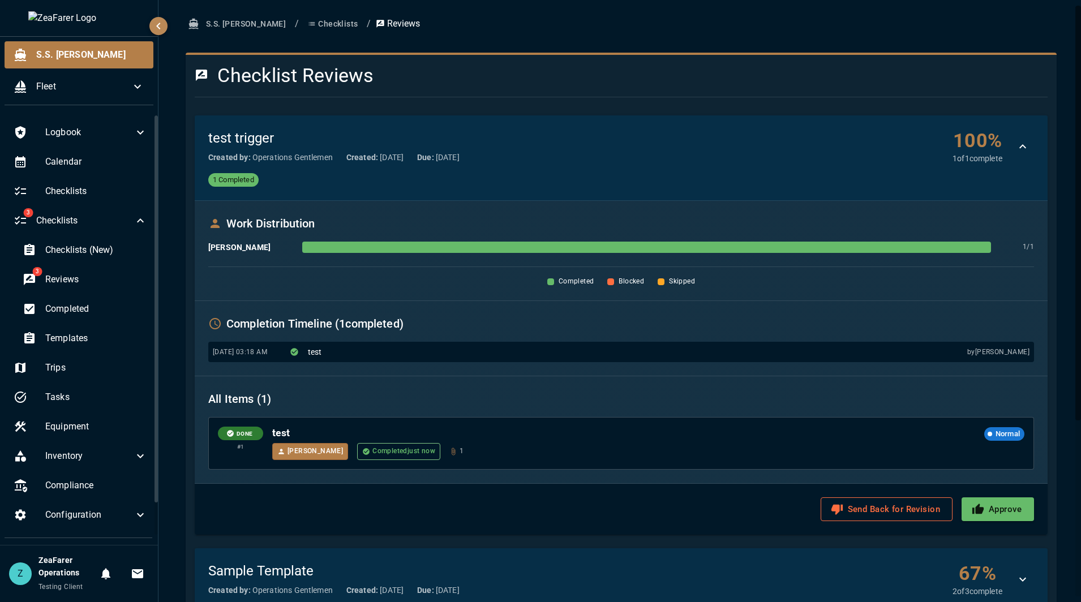
click at [900, 496] on div "Send Back for Revision Approve" at bounding box center [621, 509] width 853 height 51
click at [897, 506] on button "Send Back for Revision" at bounding box center [887, 510] width 132 height 24
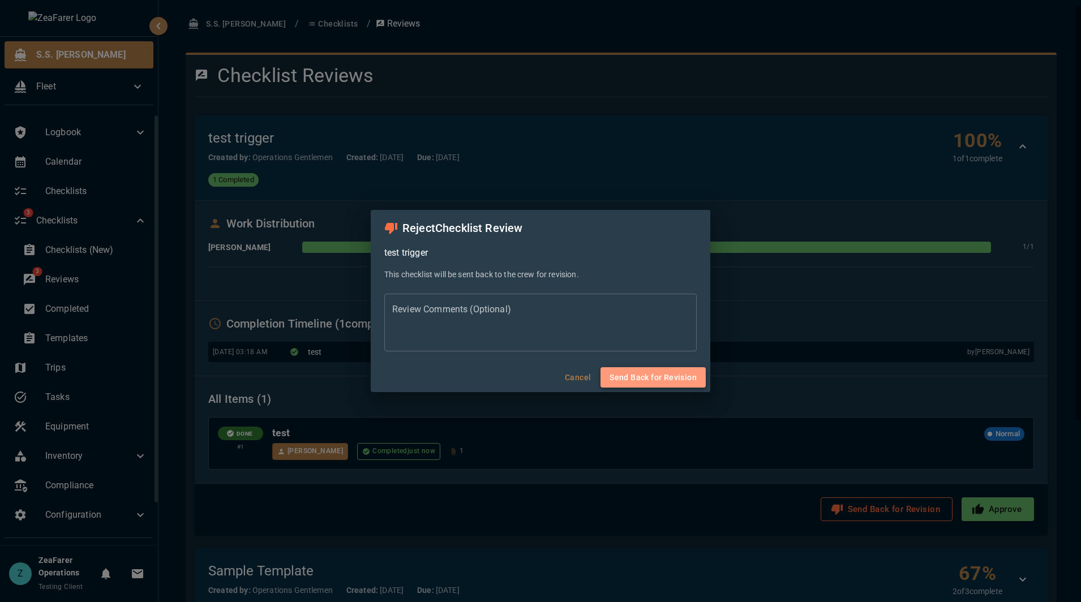
click at [640, 374] on button "Send Back for Revision" at bounding box center [653, 377] width 105 height 21
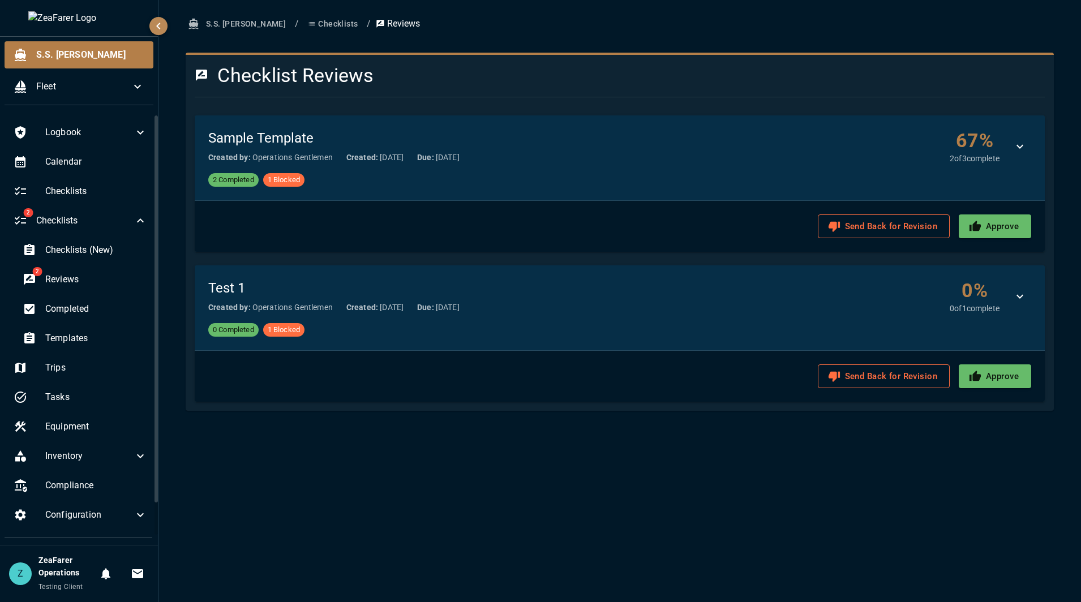
click at [213, 481] on div "S.S. [PERSON_NAME] / Checklists / Reviews Checklist Reviews Sample Template Cre…" at bounding box center [620, 301] width 923 height 602
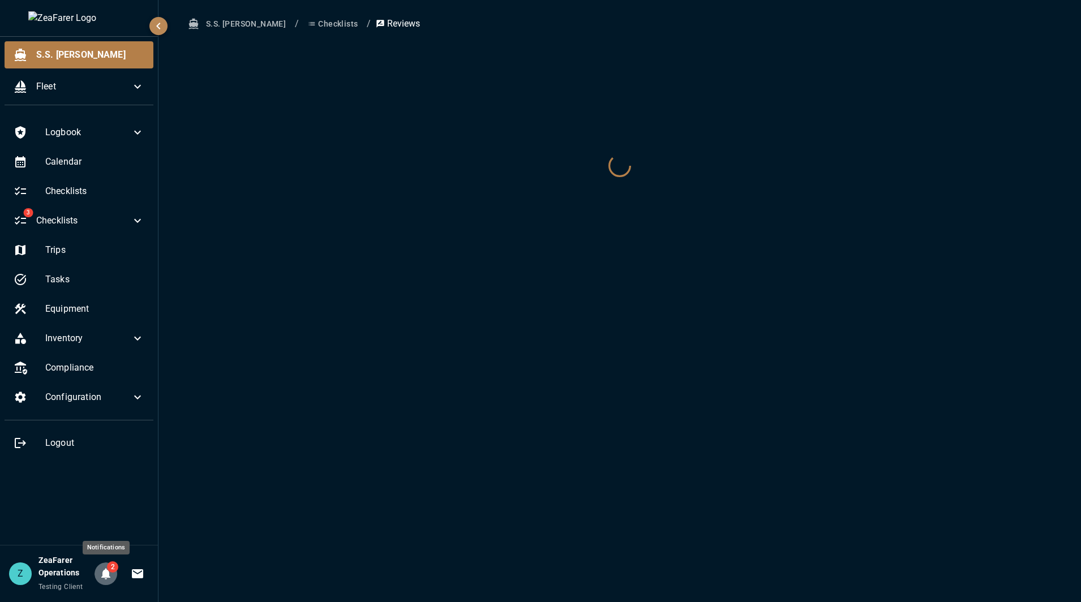
click at [100, 576] on icon "Notifications" at bounding box center [106, 574] width 14 height 14
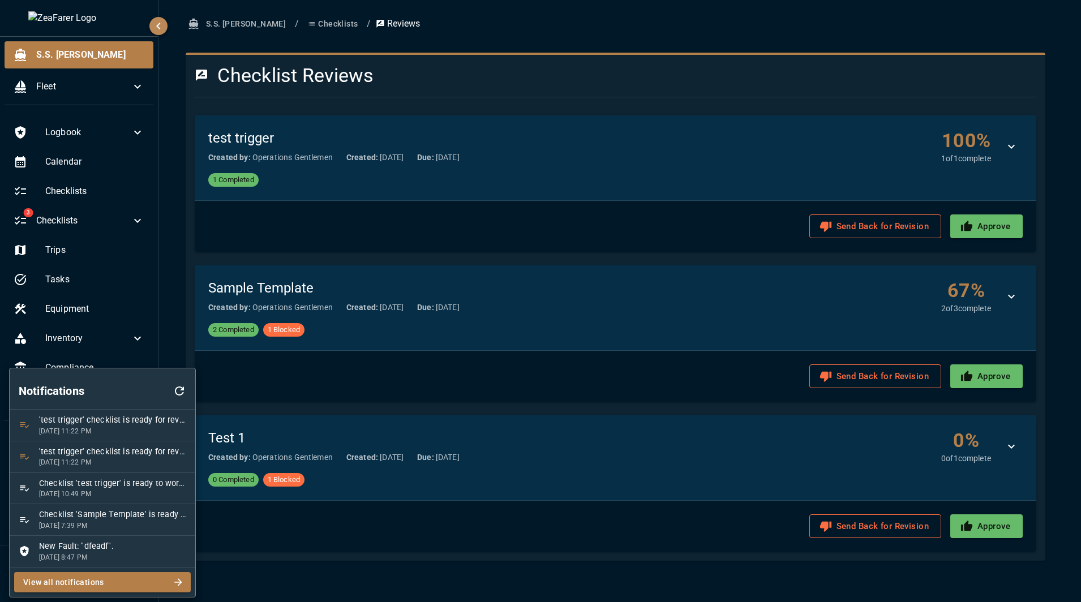
click at [196, 79] on div at bounding box center [540, 301] width 1081 height 602
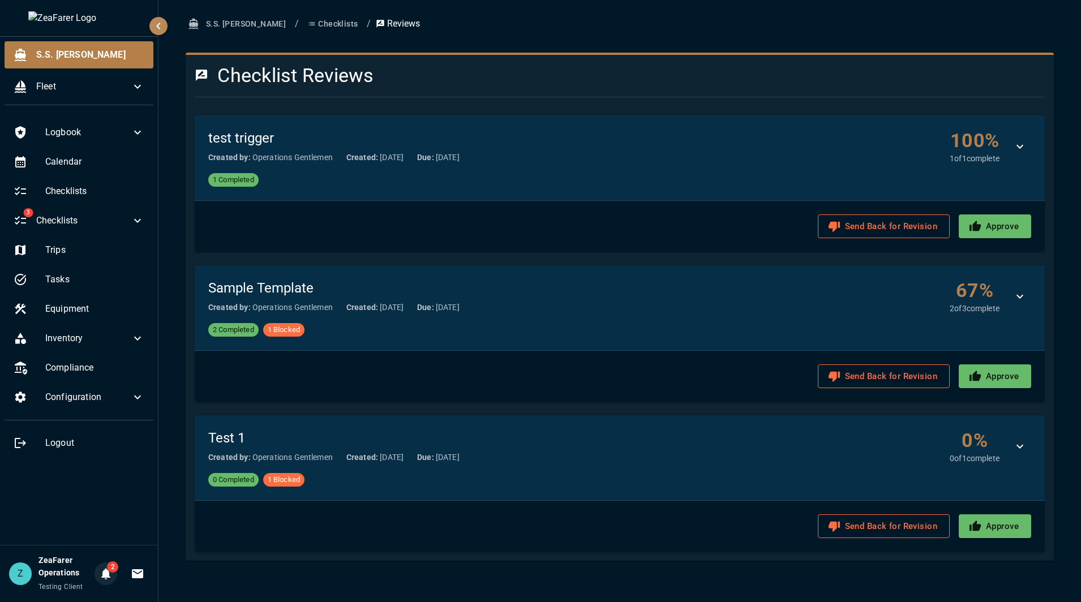
click at [109, 575] on icon "Notifications" at bounding box center [106, 574] width 14 height 14
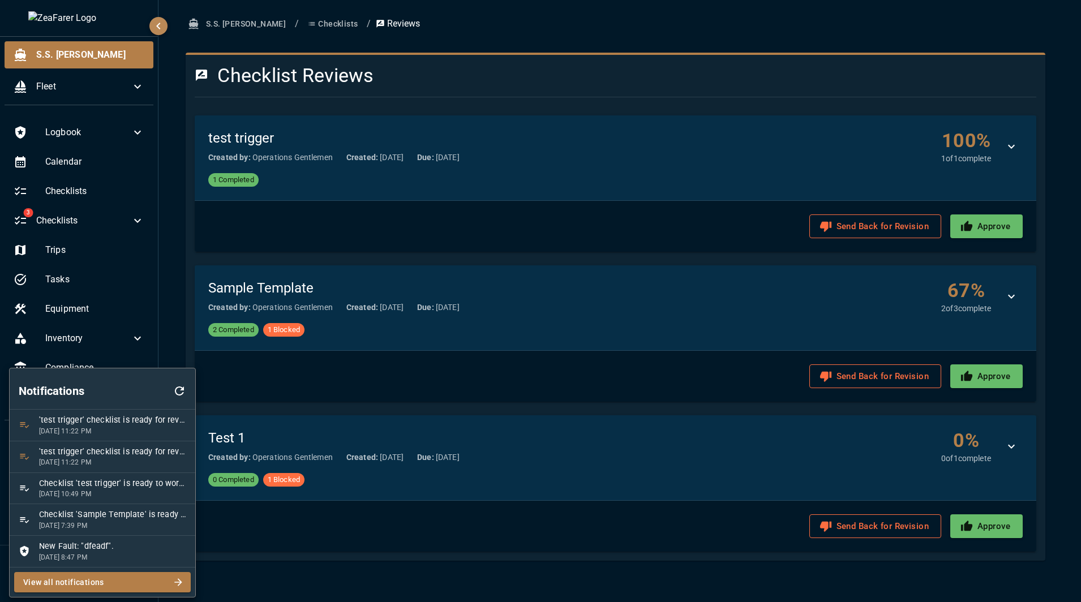
click at [95, 427] on p "9/9/2025, 11:22 PM" at bounding box center [112, 432] width 147 height 10
